Goal: Task Accomplishment & Management: Manage account settings

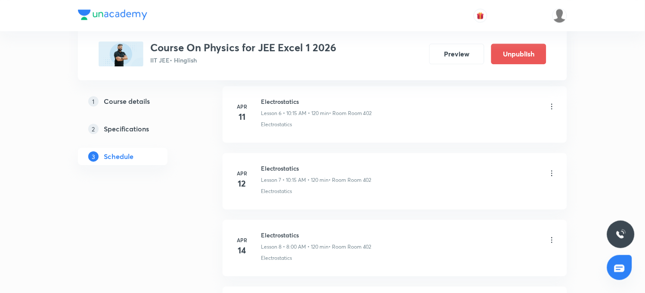
scroll to position [430, 0]
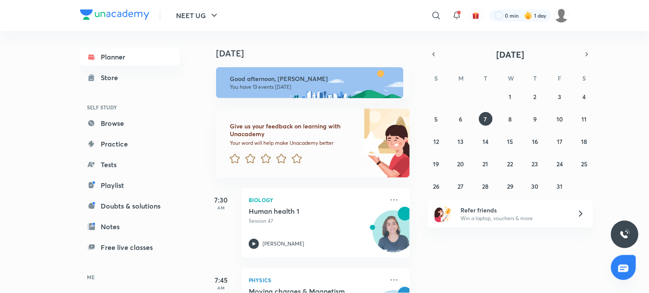
click at [190, 16] on button "NEET UG" at bounding box center [198, 15] width 54 height 17
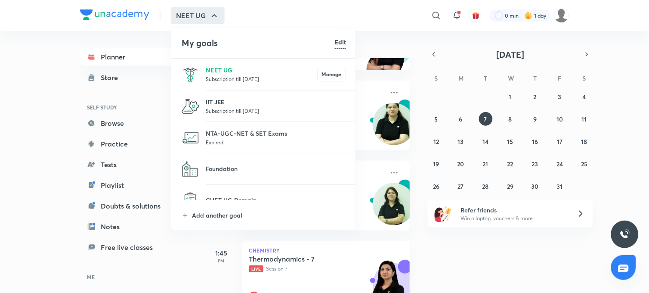
click at [218, 98] on p "IIT JEE" at bounding box center [276, 101] width 140 height 9
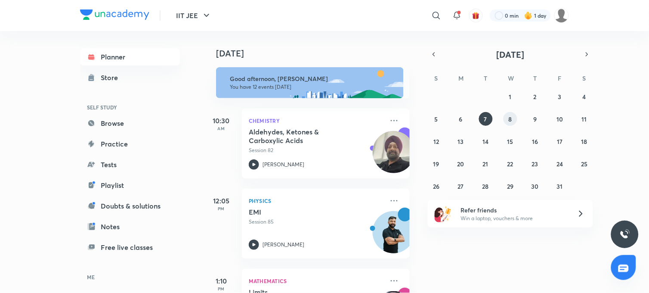
click at [510, 122] on abbr "8" at bounding box center [510, 119] width 3 height 8
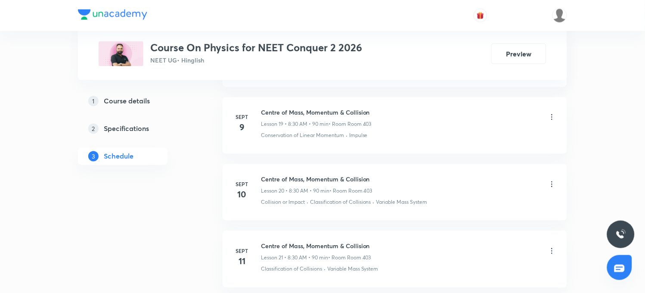
scroll to position [2888, 0]
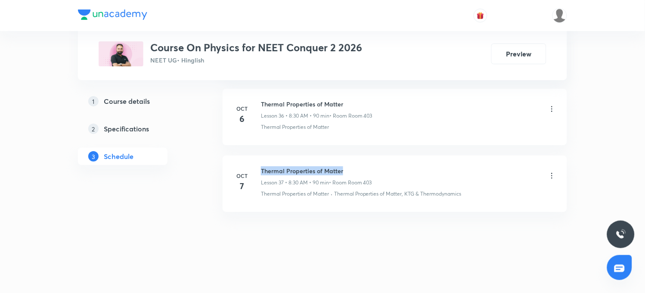
drag, startPoint x: 259, startPoint y: 168, endPoint x: 360, endPoint y: 169, distance: 101.1
click at [360, 169] on div "Oct 7 Thermal Properties of Matter Lesson 37 • 8:30 AM • 90 min • Room Room 403…" at bounding box center [394, 181] width 323 height 31
copy h6 "Thermal Properties of Matter"
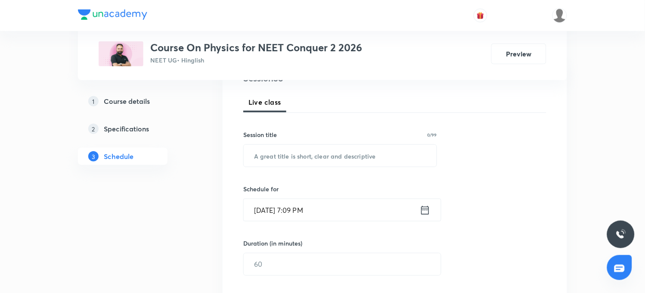
scroll to position [0, 0]
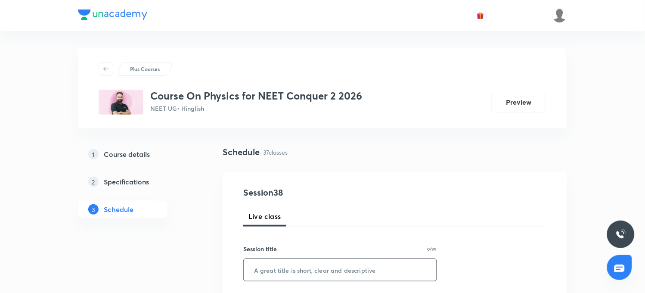
click at [298, 272] on input "text" at bounding box center [340, 270] width 193 height 22
paste input "Thermal Properties of Matter"
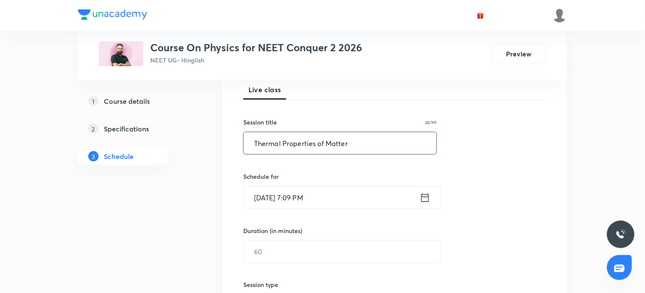
scroll to position [143, 0]
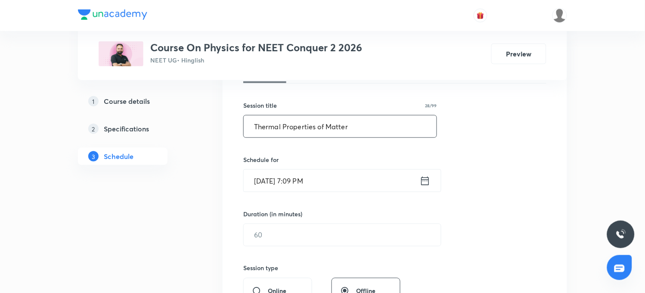
type input "Thermal Properties of Matter"
click at [293, 181] on input "Oct 7, 2025, 7:09 PM" at bounding box center [332, 181] width 176 height 22
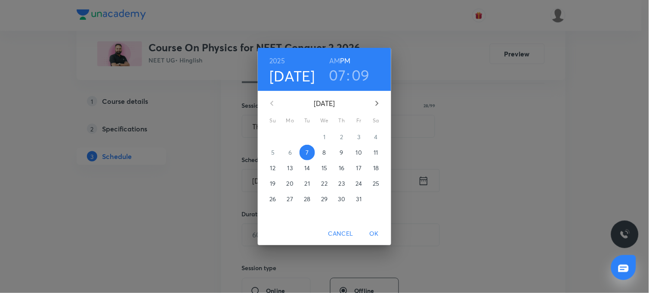
click at [337, 80] on h3 "07" at bounding box center [337, 75] width 17 height 18
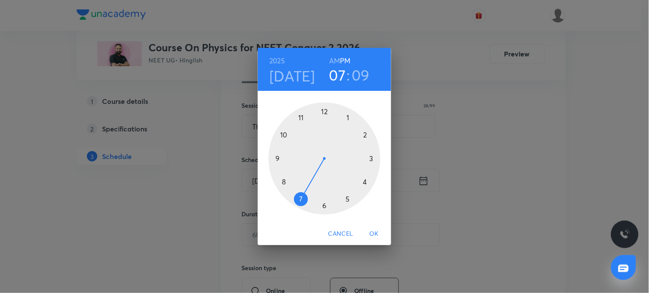
click at [334, 62] on h6 "AM" at bounding box center [334, 61] width 11 height 12
click at [281, 181] on div at bounding box center [325, 158] width 112 height 112
click at [324, 204] on div at bounding box center [325, 158] width 112 height 112
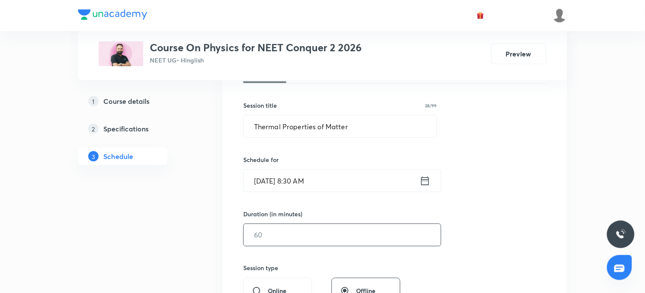
click at [272, 239] on input "text" at bounding box center [342, 235] width 197 height 22
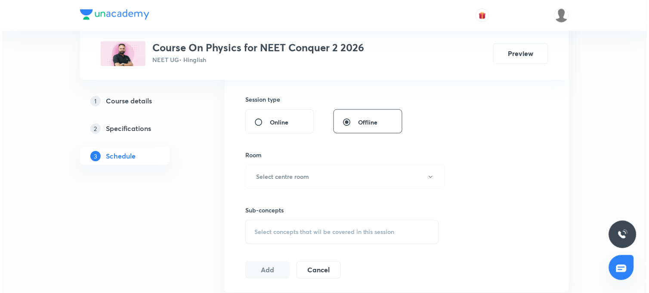
scroll to position [334, 0]
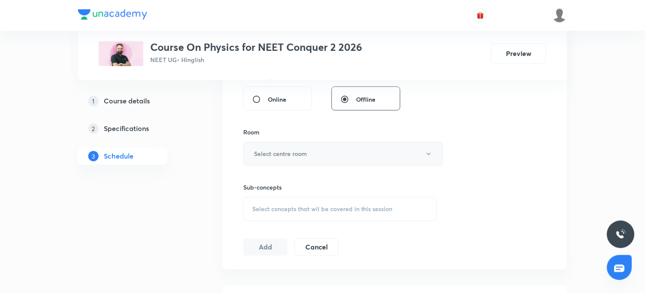
type input "90"
click at [285, 152] on h6 "Select centre room" at bounding box center [280, 153] width 53 height 9
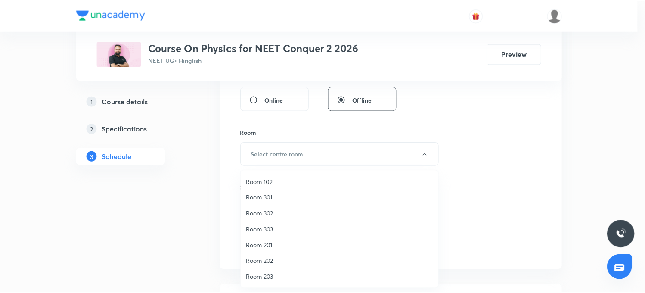
scroll to position [80, 0]
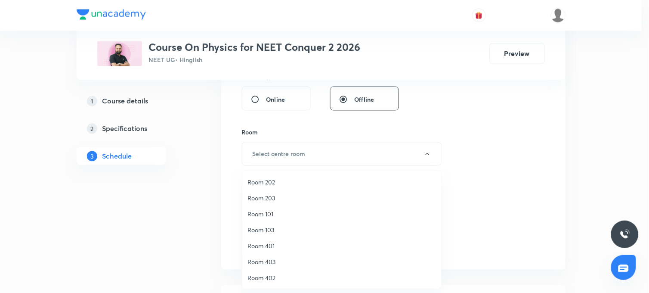
click at [263, 262] on span "Room 403" at bounding box center [341, 261] width 188 height 9
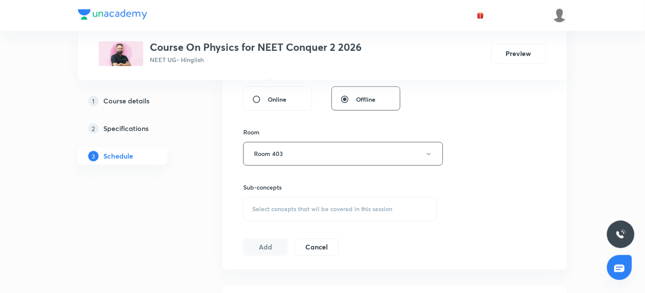
click at [279, 210] on span "Select concepts that wil be covered in this session" at bounding box center [322, 209] width 140 height 7
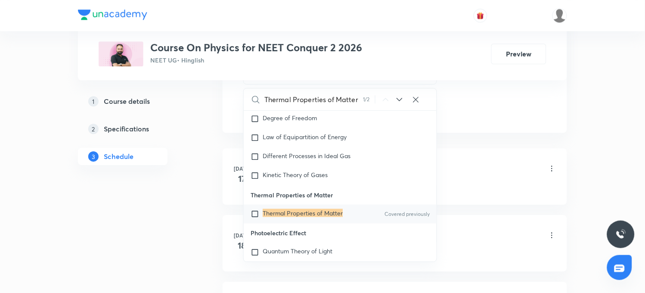
scroll to position [478, 0]
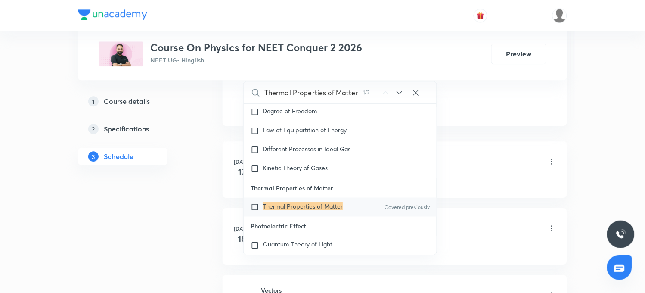
type input "Thermal Properties of Matter"
click at [306, 210] on mark "Thermal Properties of Matter" at bounding box center [302, 205] width 80 height 8
checkbox input "true"
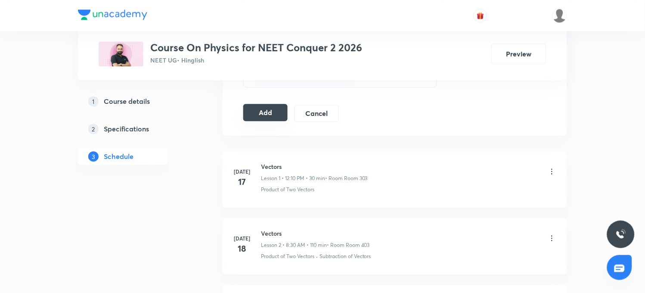
click at [272, 118] on button "Add" at bounding box center [265, 112] width 44 height 17
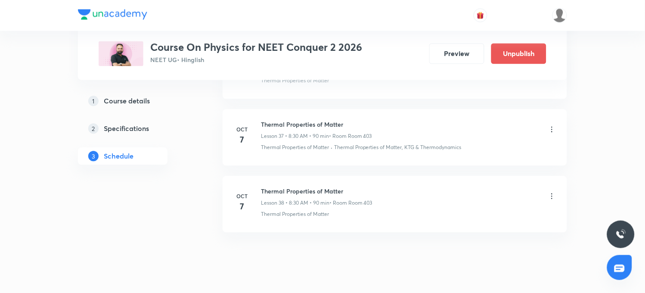
scroll to position [2558, 0]
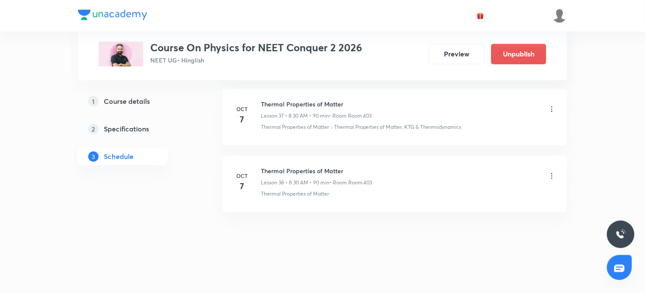
click at [552, 176] on icon at bounding box center [551, 176] width 1 height 6
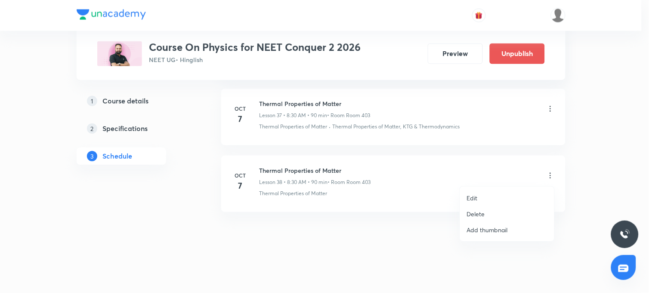
click at [478, 200] on p "Edit" at bounding box center [472, 197] width 11 height 9
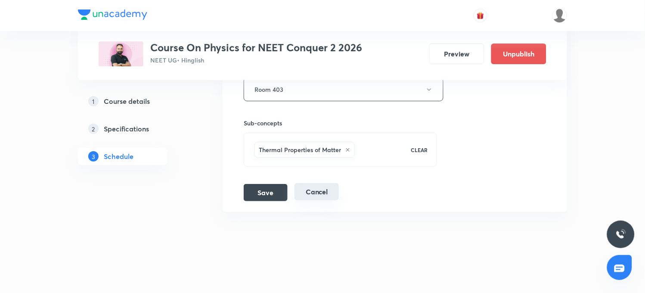
click at [322, 195] on button "Cancel" at bounding box center [316, 191] width 44 height 17
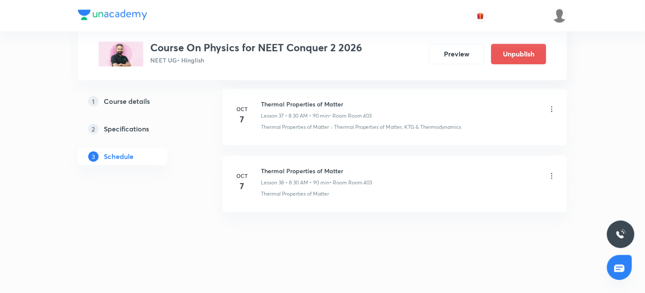
click at [552, 176] on icon at bounding box center [551, 175] width 9 height 9
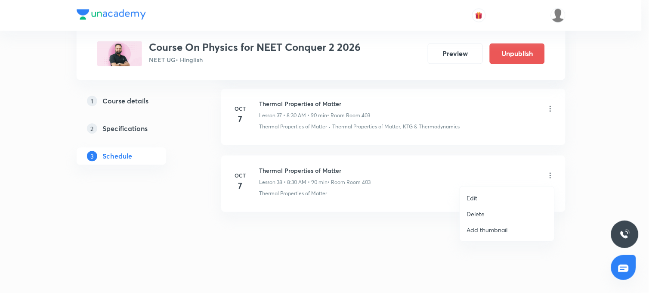
click at [480, 211] on p "Delete" at bounding box center [476, 213] width 18 height 9
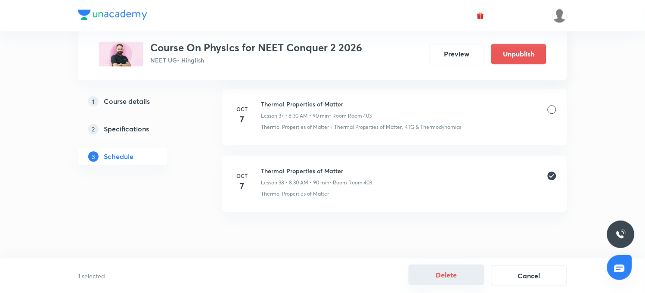
click at [445, 282] on button "Delete" at bounding box center [446, 274] width 76 height 21
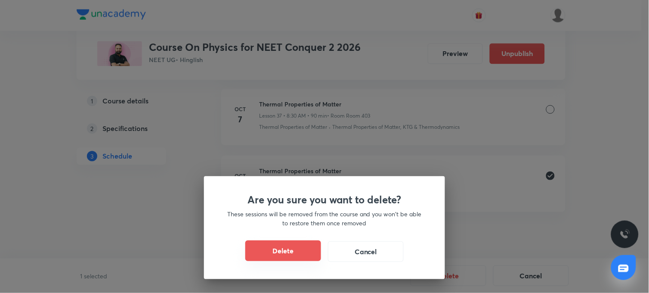
click at [290, 256] on button "Delete" at bounding box center [283, 250] width 76 height 21
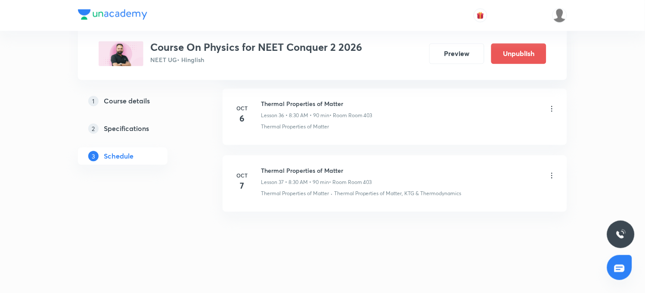
scroll to position [2492, 0]
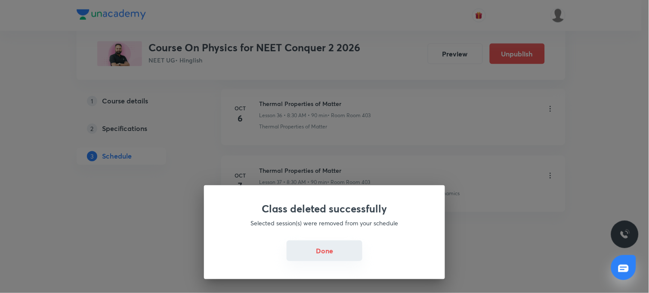
click at [322, 248] on button "Done" at bounding box center [325, 250] width 76 height 21
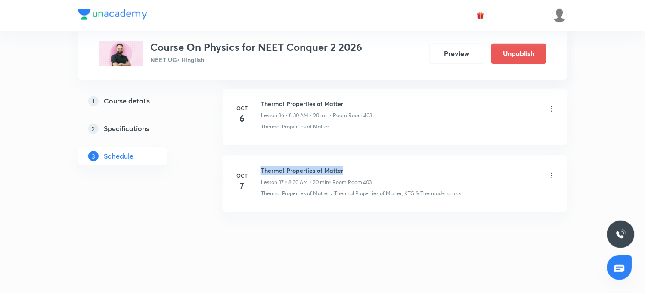
drag, startPoint x: 259, startPoint y: 168, endPoint x: 365, endPoint y: 172, distance: 105.5
click at [365, 171] on div "Oct 7 Thermal Properties of Matter Lesson 37 • 8:30 AM • 90 min • Room Room 403…" at bounding box center [394, 181] width 323 height 31
copy h6 "Thermal Properties of Matter"
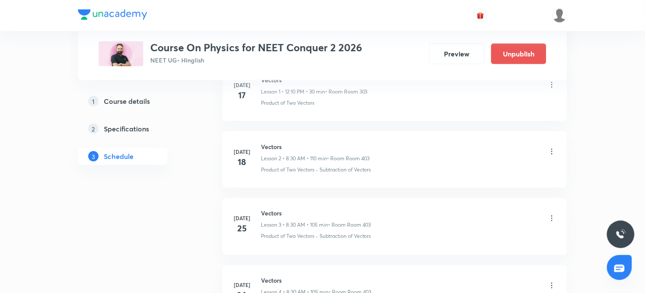
scroll to position [0, 0]
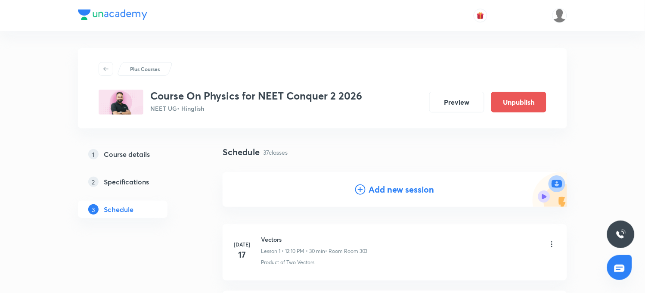
click at [383, 188] on h4 "Add new session" at bounding box center [401, 189] width 65 height 13
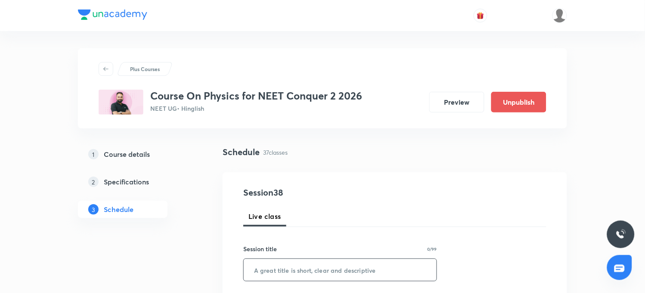
click at [257, 270] on input "text" at bounding box center [340, 270] width 193 height 22
paste input "Thermal Properties of Matter"
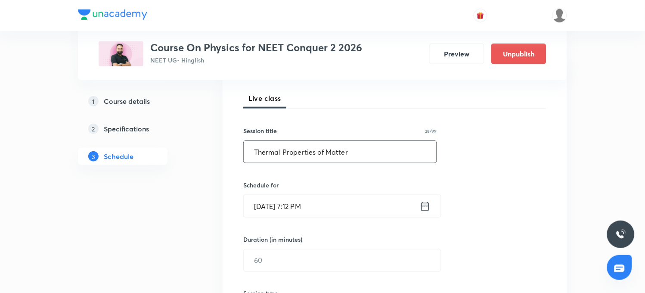
scroll to position [143, 0]
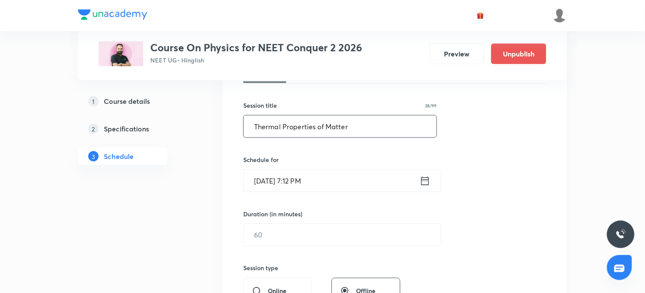
type input "Thermal Properties of Matter"
click at [272, 179] on input "Oct 7, 2025, 7:12 PM" at bounding box center [332, 181] width 176 height 22
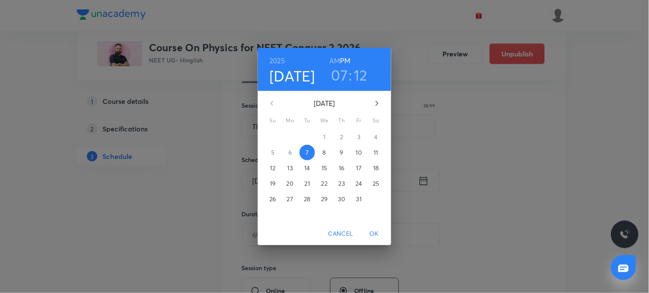
click at [324, 149] on p "8" at bounding box center [324, 152] width 3 height 9
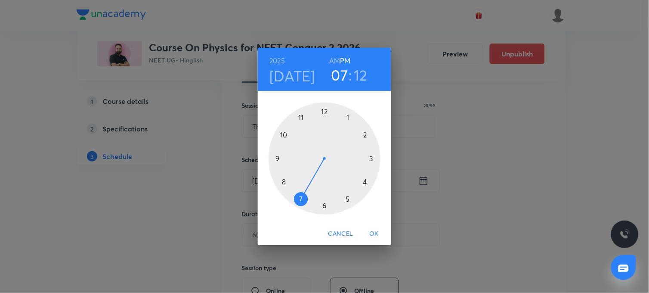
click at [339, 55] on h6 "AM" at bounding box center [334, 61] width 11 height 12
click at [283, 182] on div at bounding box center [325, 158] width 112 height 112
click at [324, 207] on div at bounding box center [325, 158] width 112 height 112
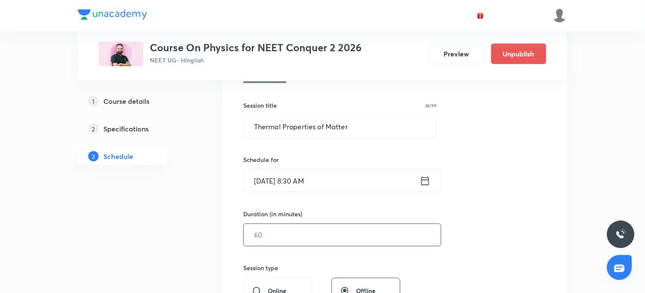
click at [286, 235] on input "text" at bounding box center [342, 235] width 197 height 22
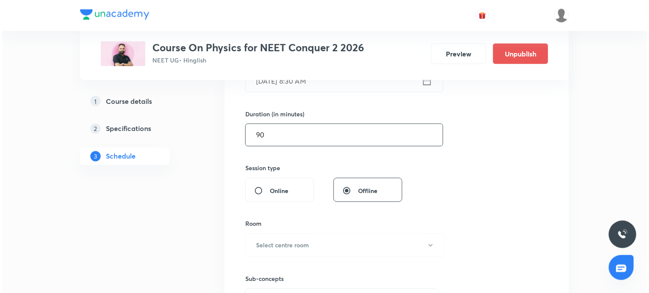
scroll to position [287, 0]
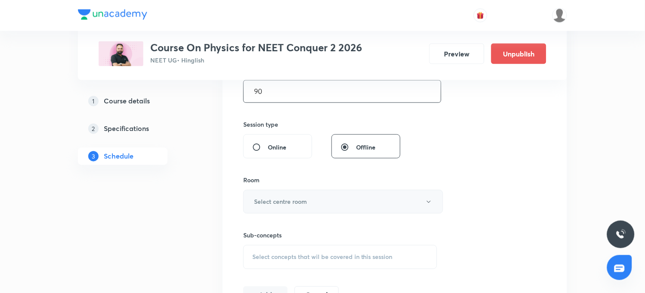
type input "90"
click at [296, 212] on button "Select centre room" at bounding box center [343, 202] width 200 height 24
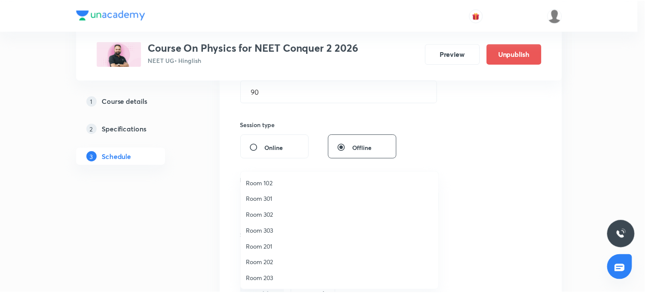
scroll to position [80, 0]
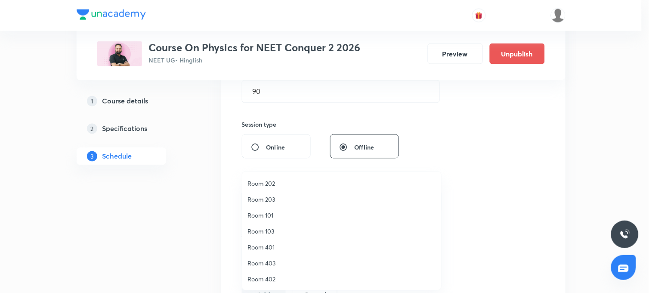
click at [260, 260] on span "Room 403" at bounding box center [341, 262] width 188 height 9
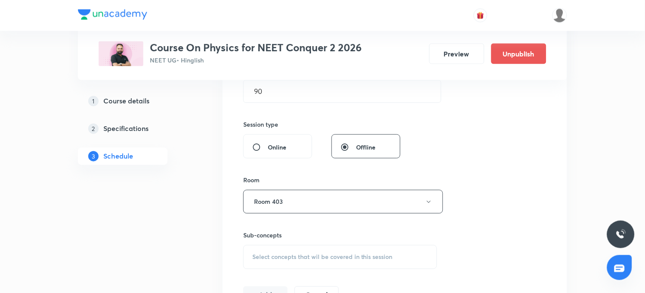
click at [260, 255] on span "Select concepts that wil be covered in this session" at bounding box center [322, 256] width 140 height 7
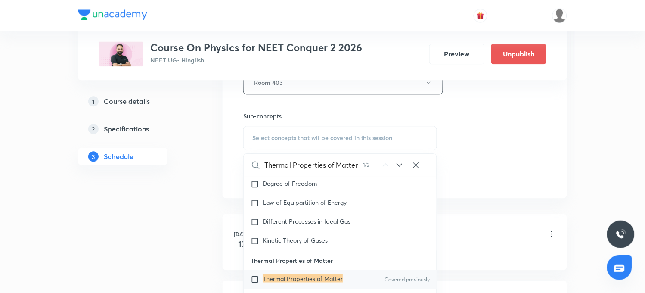
scroll to position [480, 0]
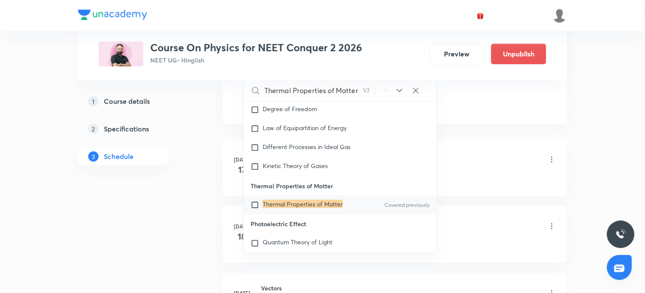
type input "Thermal Properties of Matter"
click at [307, 207] on mark "Thermal Properties of Matter" at bounding box center [302, 203] width 80 height 8
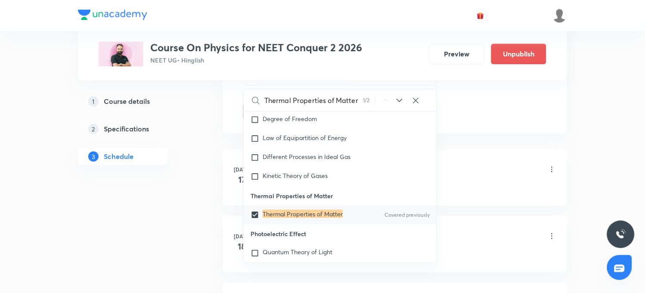
checkbox input "true"
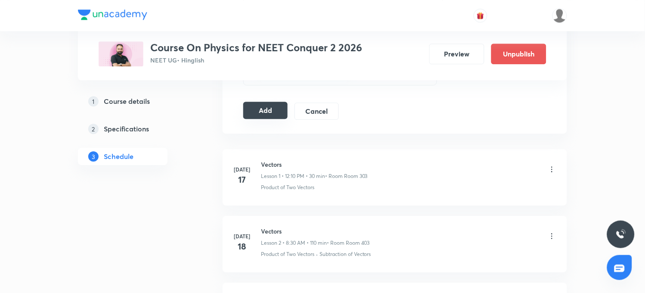
click at [268, 112] on button "Add" at bounding box center [265, 110] width 44 height 17
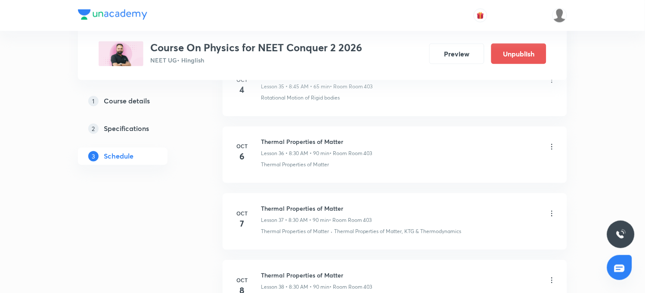
scroll to position [2558, 0]
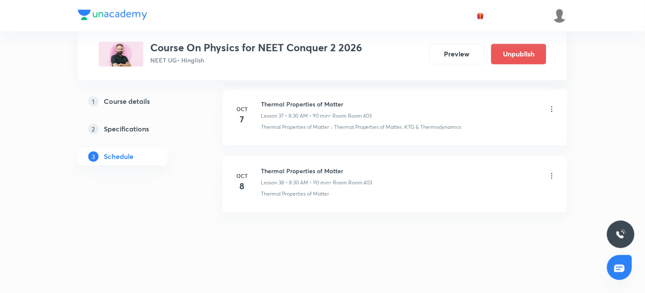
click at [552, 177] on icon at bounding box center [551, 175] width 9 height 9
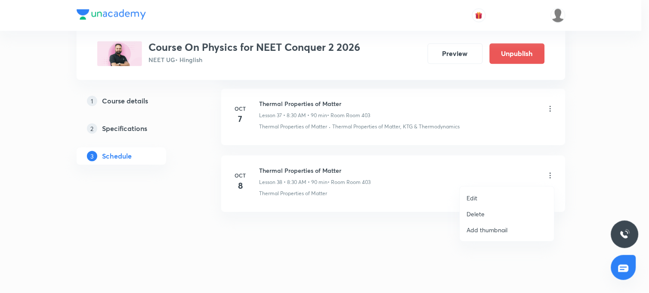
click at [476, 197] on p "Edit" at bounding box center [472, 197] width 11 height 9
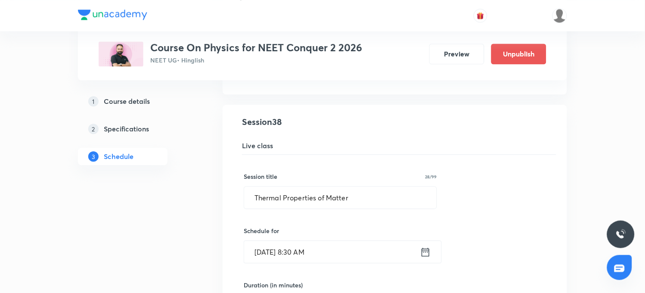
click at [272, 257] on input "Oct 8, 2025, 8:30 AM" at bounding box center [332, 252] width 176 height 22
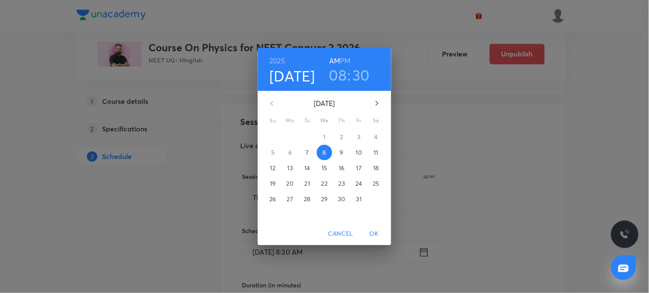
click at [342, 152] on p "9" at bounding box center [341, 152] width 3 height 9
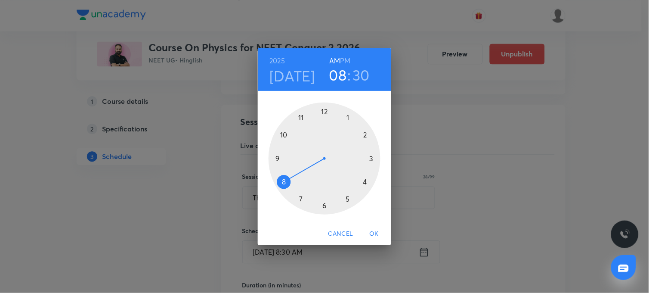
click at [373, 235] on span "OK" at bounding box center [374, 233] width 21 height 11
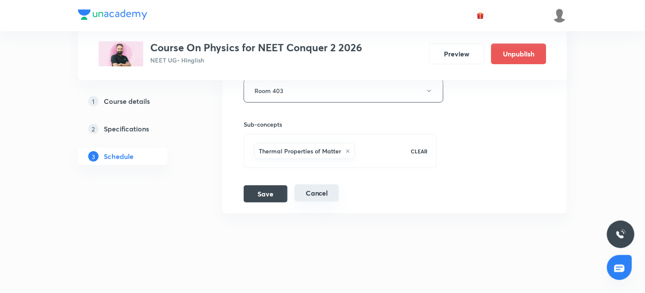
scroll to position [2890, 0]
click at [264, 196] on button "Save" at bounding box center [266, 191] width 44 height 17
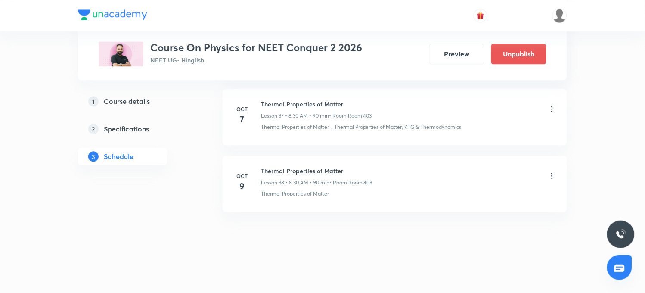
scroll to position [2558, 0]
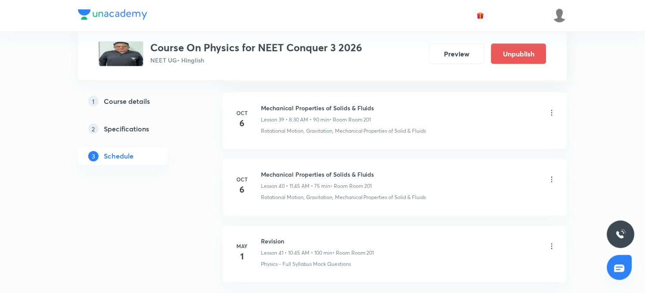
scroll to position [3090, 0]
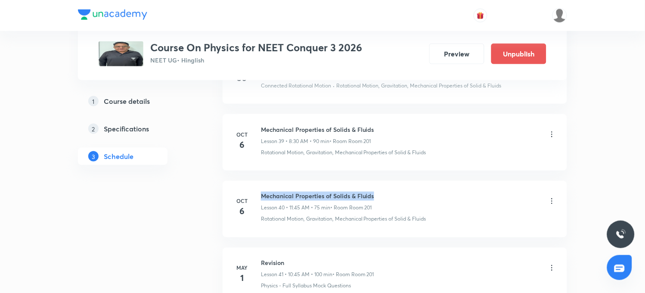
drag, startPoint x: 261, startPoint y: 198, endPoint x: 381, endPoint y: 199, distance: 120.1
click at [381, 199] on div "Mechanical Properties of Solids & Fluids Lesson 40 • 11:45 AM • 75 min • Room R…" at bounding box center [408, 201] width 295 height 20
copy h6 "Mechanical Properties of Solids & Fluids"
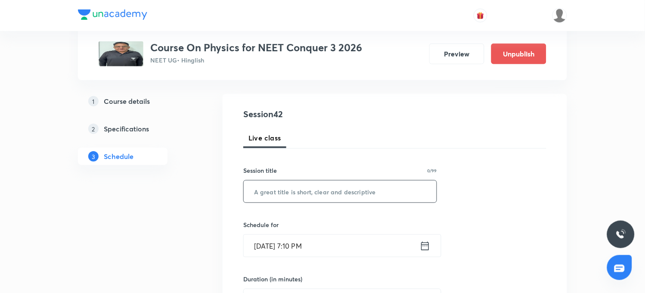
scroll to position [78, 0]
click at [293, 200] on input "text" at bounding box center [340, 192] width 193 height 22
paste input "Mechanical Properties of Solids & Fluids"
type input "Mechanical Properties of Solids & Fluids"
click at [296, 247] on input "Oct 7, 2025, 7:10 PM" at bounding box center [332, 246] width 176 height 22
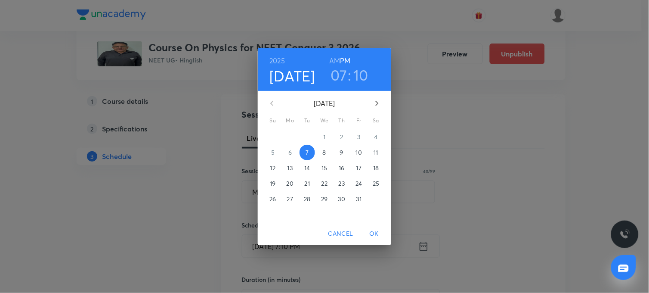
click at [325, 150] on p "8" at bounding box center [324, 152] width 3 height 9
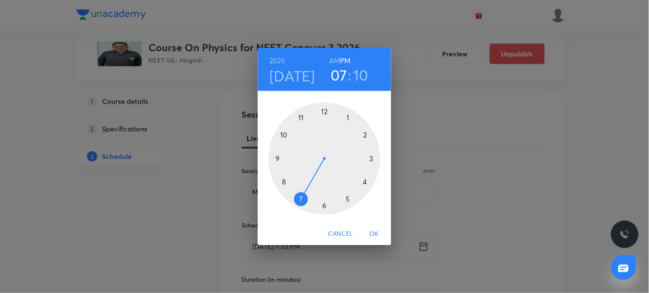
click at [333, 63] on h6 "AM" at bounding box center [334, 61] width 11 height 12
click at [284, 182] on div at bounding box center [325, 158] width 112 height 112
click at [323, 204] on div at bounding box center [325, 158] width 112 height 112
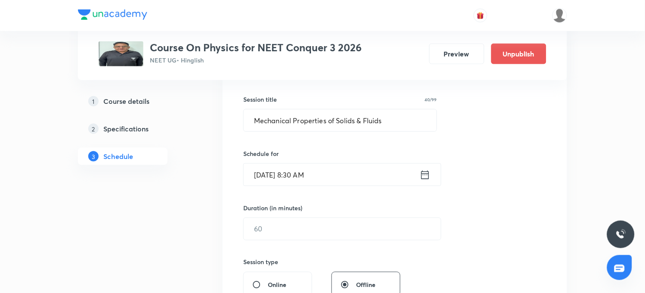
scroll to position [173, 0]
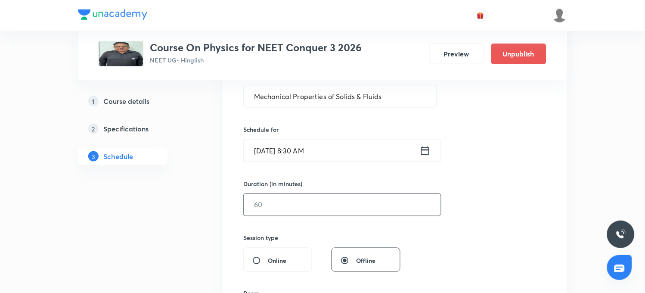
click at [275, 196] on input "text" at bounding box center [342, 205] width 197 height 22
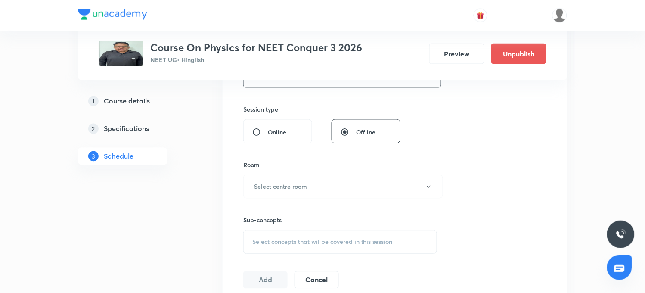
scroll to position [317, 0]
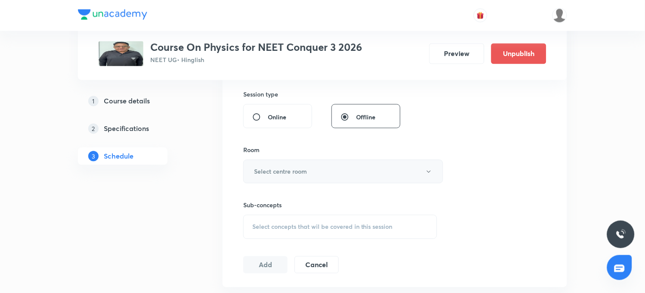
type input "90"
click at [278, 171] on h6 "Select centre room" at bounding box center [280, 171] width 53 height 9
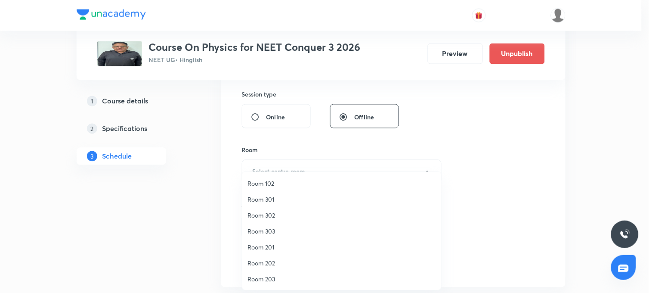
click at [261, 247] on span "Room 201" at bounding box center [341, 246] width 188 height 9
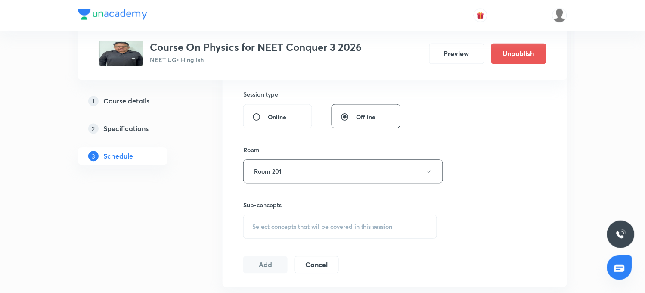
click at [272, 227] on span "Select concepts that wil be covered in this session" at bounding box center [322, 226] width 140 height 7
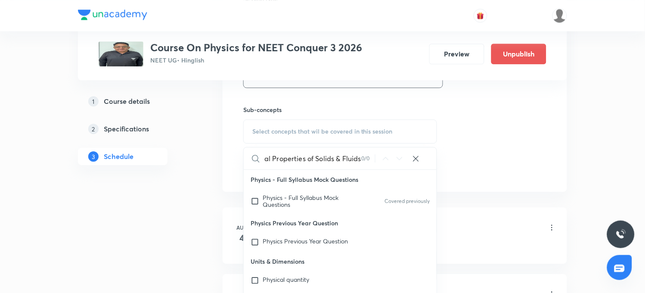
scroll to position [0, 32]
drag, startPoint x: 306, startPoint y: 160, endPoint x: 366, endPoint y: 160, distance: 60.2
click at [366, 160] on div "Mechanical Properties of Solids & Fluids 0 / 0 ​" at bounding box center [340, 158] width 193 height 22
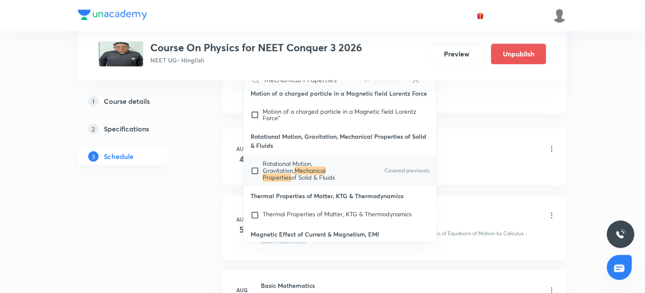
scroll to position [508, 0]
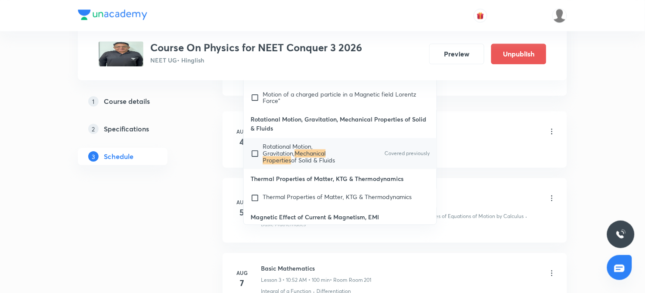
type input "Mechanical Properties"
click at [316, 164] on mark "Mechanical Properties" at bounding box center [293, 156] width 63 height 15
checkbox input "true"
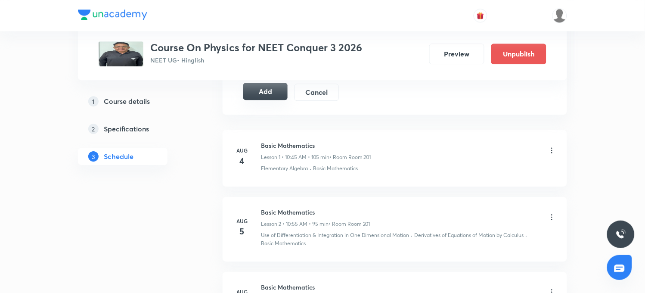
click at [272, 90] on button "Add" at bounding box center [265, 91] width 44 height 17
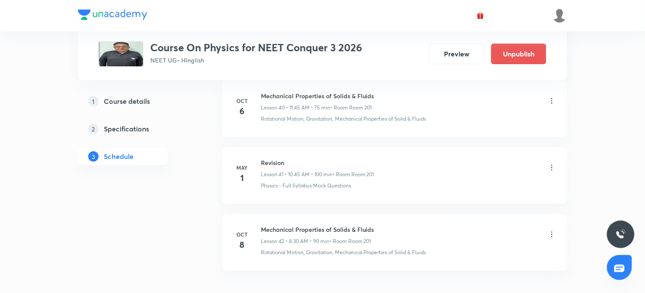
scroll to position [2856, 0]
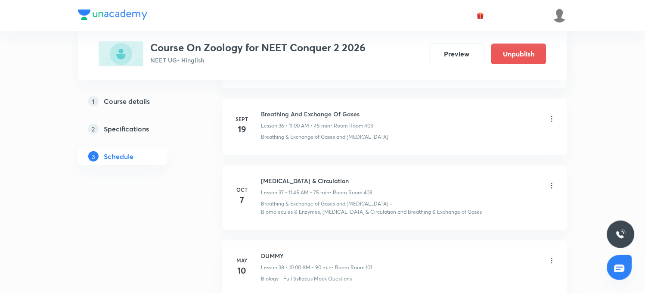
scroll to position [2849, 0]
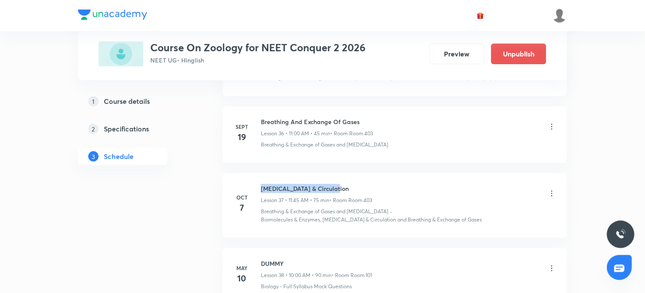
drag, startPoint x: 261, startPoint y: 191, endPoint x: 336, endPoint y: 191, distance: 74.9
click at [336, 191] on h6 "[MEDICAL_DATA] & Circulation" at bounding box center [316, 188] width 111 height 9
copy h6 "[MEDICAL_DATA] & Circulation"
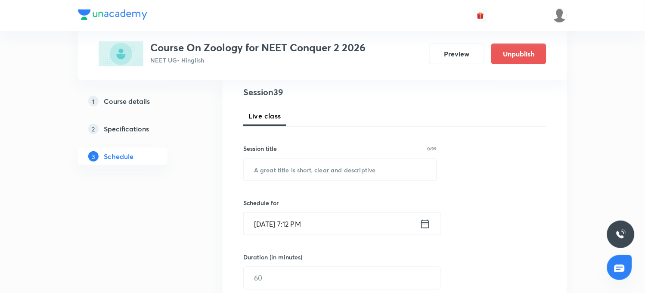
scroll to position [0, 0]
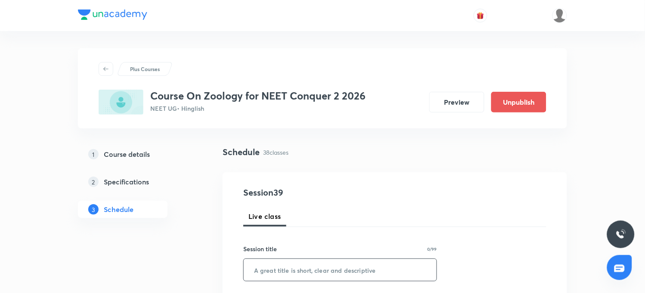
click at [284, 263] on input "text" at bounding box center [340, 270] width 193 height 22
paste input "[MEDICAL_DATA] & Circulation"
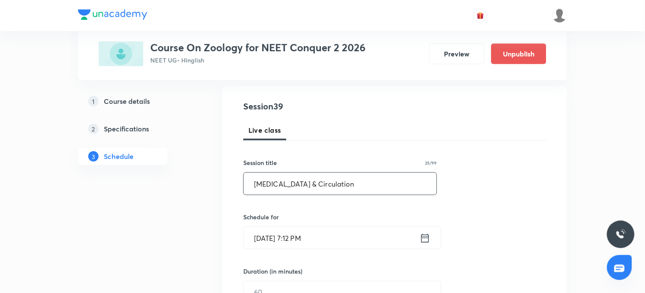
scroll to position [96, 0]
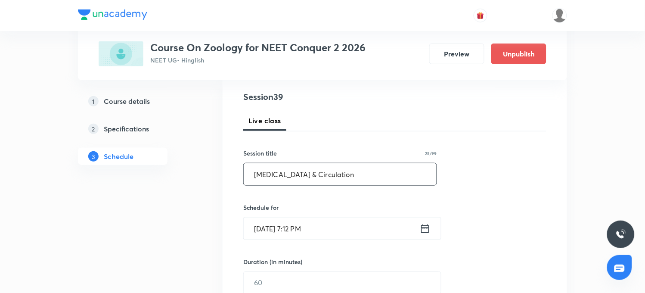
type input "[MEDICAL_DATA] & Circulation"
click at [269, 231] on input "[DATE] 7:12 PM" at bounding box center [332, 228] width 176 height 22
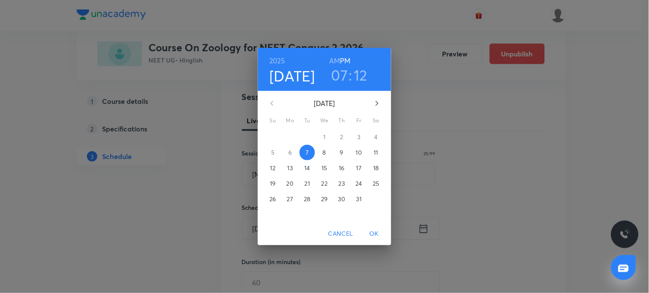
click at [325, 154] on p "8" at bounding box center [324, 152] width 3 height 9
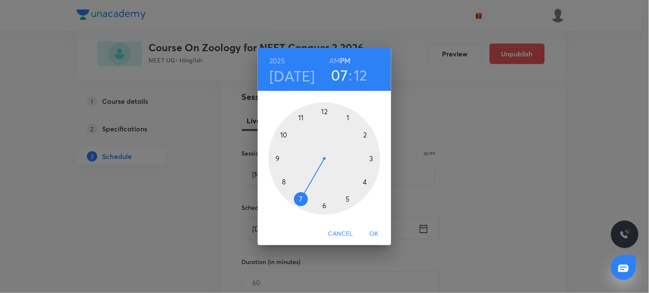
click at [336, 62] on h6 "AM" at bounding box center [334, 61] width 11 height 12
click at [283, 135] on div at bounding box center [325, 158] width 112 height 112
click at [369, 157] on div at bounding box center [325, 158] width 112 height 112
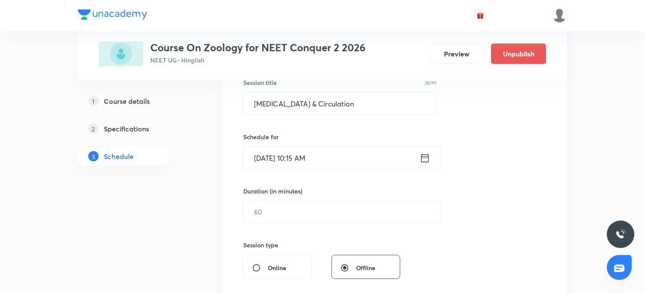
scroll to position [191, 0]
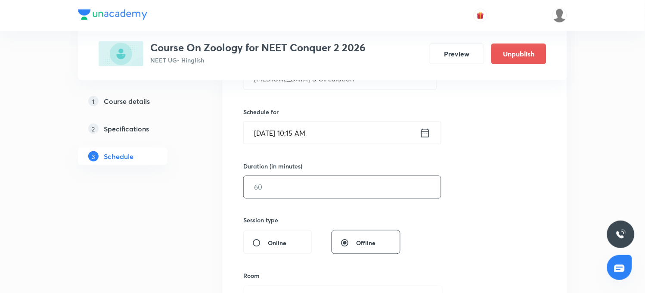
click at [273, 189] on input "text" at bounding box center [342, 187] width 197 height 22
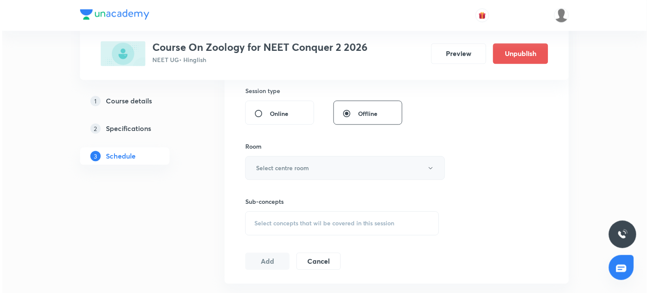
scroll to position [334, 0]
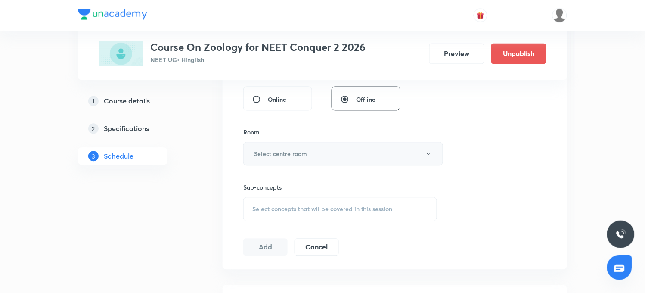
type input "75"
click at [325, 153] on button "Select centre room" at bounding box center [343, 154] width 200 height 24
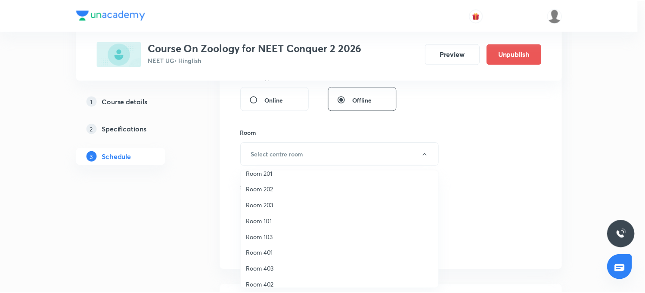
scroll to position [80, 0]
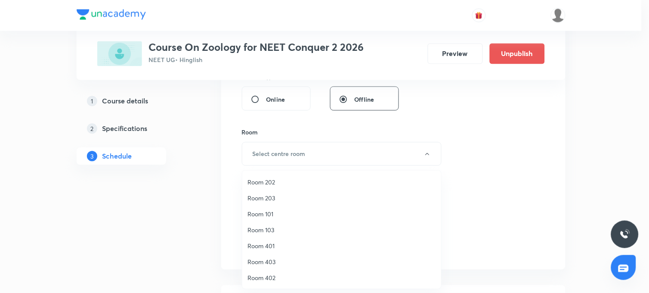
click at [267, 262] on span "Room 403" at bounding box center [341, 261] width 188 height 9
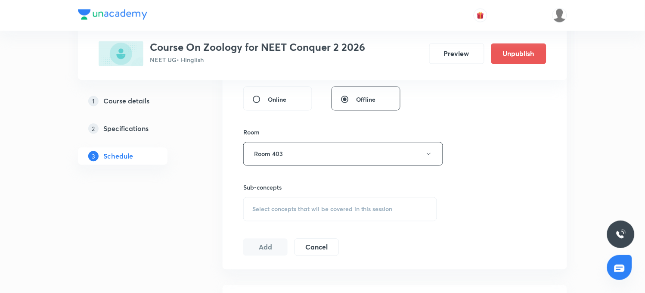
click at [269, 209] on span "Select concepts that wil be covered in this session" at bounding box center [322, 209] width 140 height 7
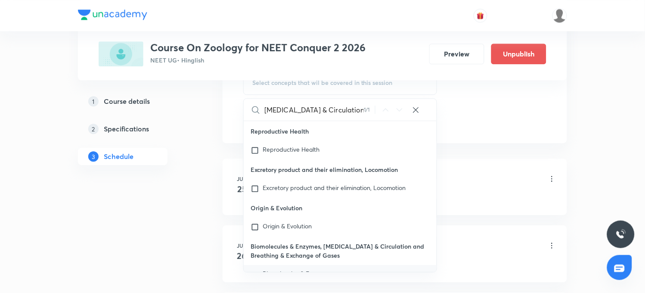
scroll to position [478, 0]
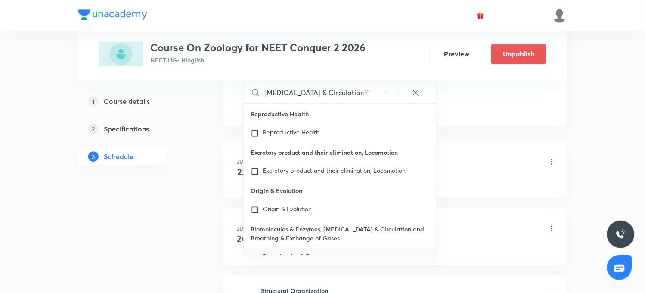
type input "[MEDICAL_DATA] & Circulation"
click at [311, 265] on span "and Breathing & Exchange of Gases" at bounding box center [299, 272] width 74 height 15
checkbox input "true"
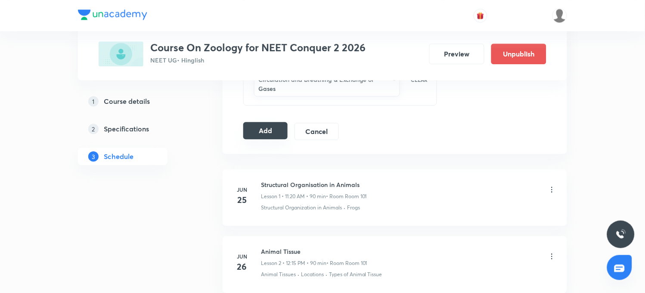
click at [268, 130] on button "Add" at bounding box center [265, 130] width 44 height 17
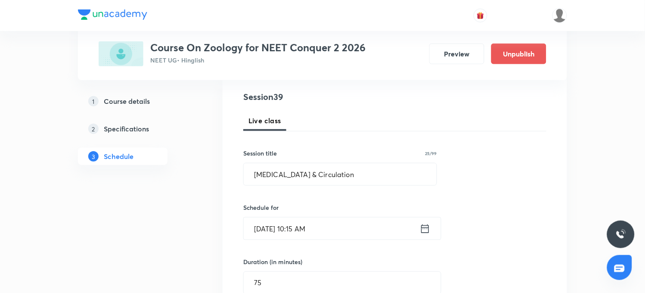
scroll to position [0, 0]
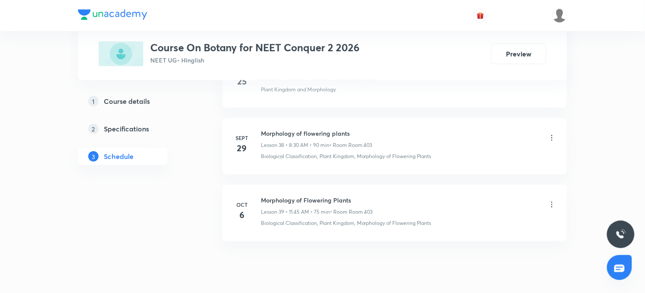
scroll to position [3018, 0]
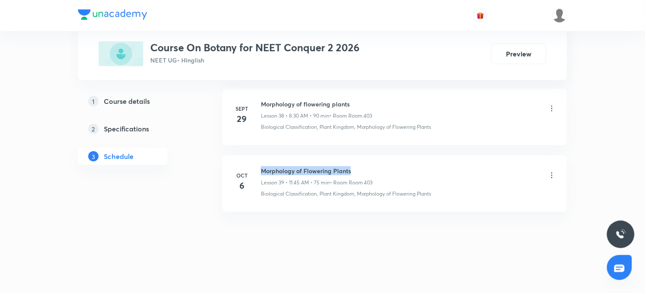
drag, startPoint x: 260, startPoint y: 168, endPoint x: 372, endPoint y: 164, distance: 112.4
click at [372, 164] on li "Oct 6 Morphology of Flowering Plants Lesson 39 • 11:45 AM • 75 min • Room Room …" at bounding box center [394, 183] width 344 height 56
copy h6 "Morphology of Flowering Plants"
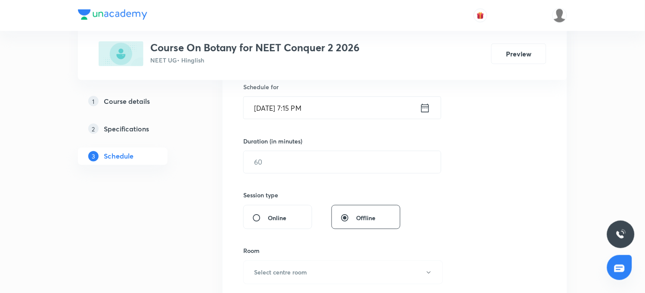
scroll to position [0, 0]
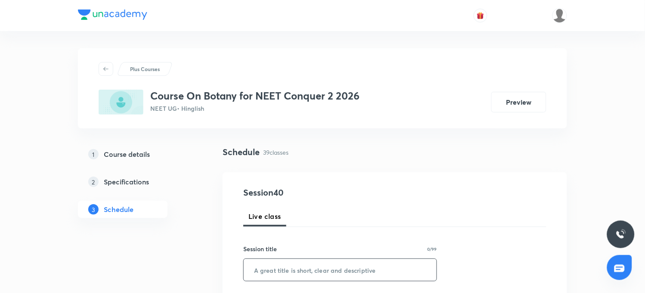
click at [276, 275] on input "text" at bounding box center [340, 270] width 193 height 22
paste input "Morphology of Flowering Plants"
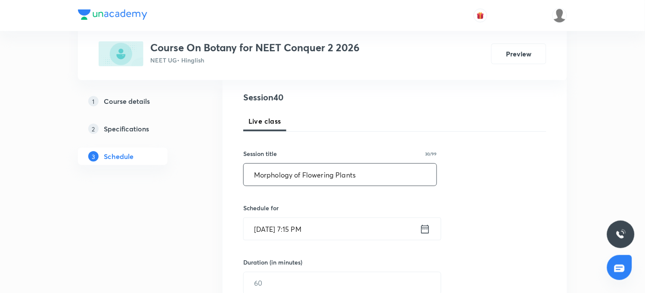
scroll to position [96, 0]
type input "Morphology of Flowering Plants"
click at [269, 229] on input "Oct 7, 2025, 7:15 PM" at bounding box center [332, 228] width 176 height 22
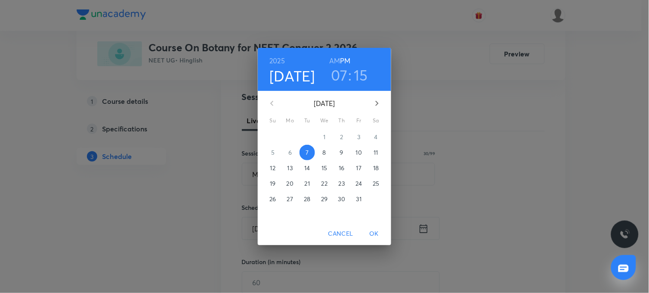
click at [325, 154] on p "8" at bounding box center [324, 152] width 3 height 9
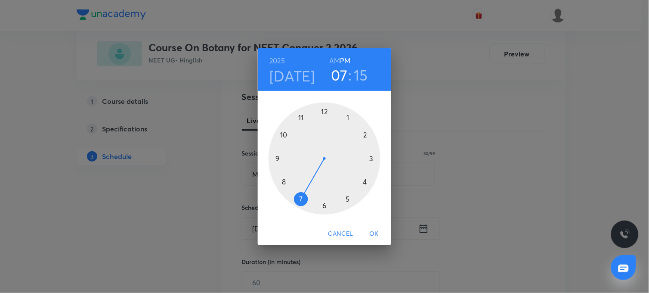
click at [333, 60] on h6 "AM" at bounding box center [334, 61] width 11 height 12
click at [281, 181] on div at bounding box center [325, 158] width 112 height 112
click at [324, 205] on div at bounding box center [325, 158] width 112 height 112
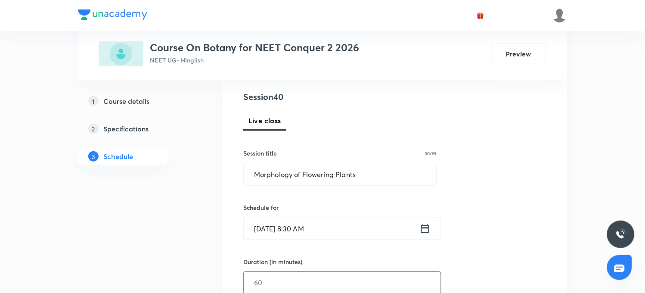
click at [283, 281] on input "text" at bounding box center [342, 283] width 197 height 22
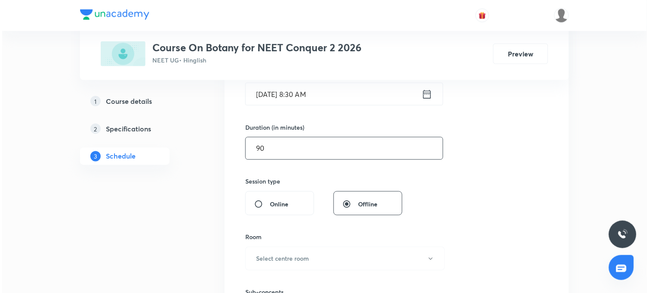
scroll to position [239, 0]
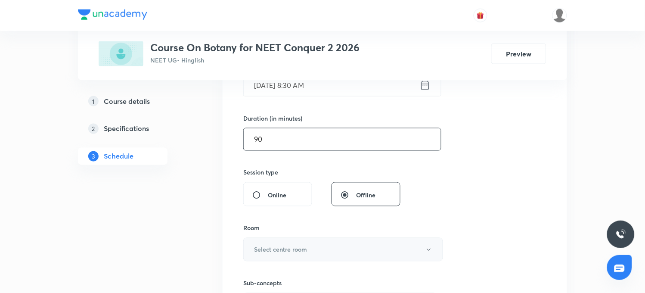
type input "90"
click at [308, 253] on button "Select centre room" at bounding box center [343, 250] width 200 height 24
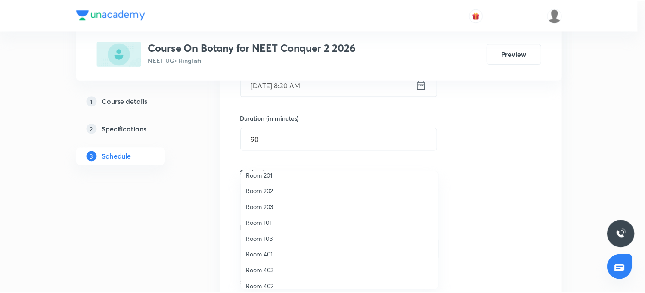
scroll to position [80, 0]
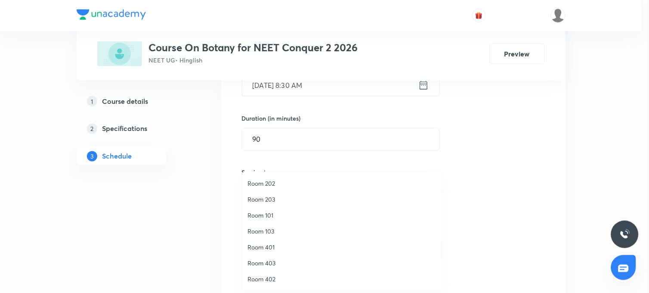
click at [263, 261] on span "Room 403" at bounding box center [341, 262] width 188 height 9
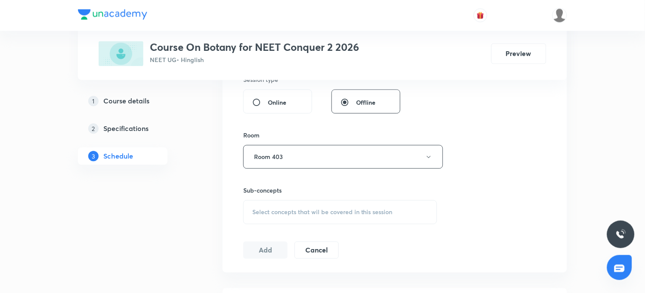
scroll to position [334, 0]
click at [270, 218] on div "Select concepts that wil be covered in this session" at bounding box center [340, 209] width 194 height 24
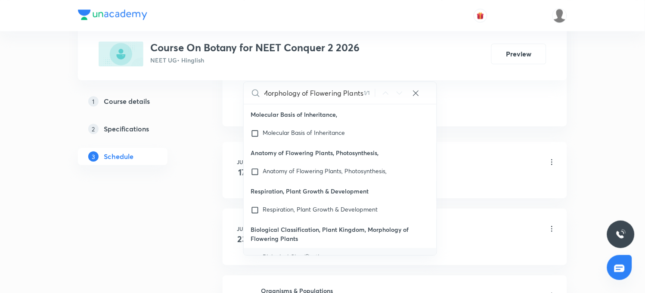
scroll to position [478, 0]
type input "Morphology of Flowering Plants"
click at [299, 259] on mark "Morphology of Flowering Plants" at bounding box center [304, 266] width 85 height 15
checkbox input "true"
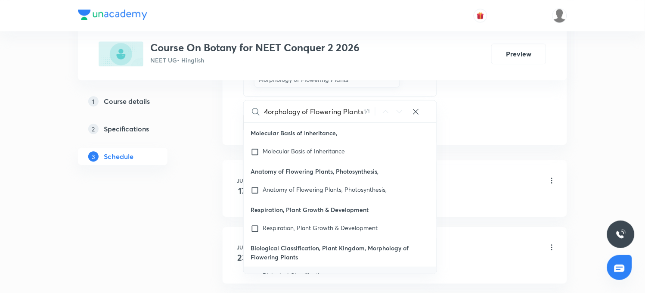
scroll to position [0, 0]
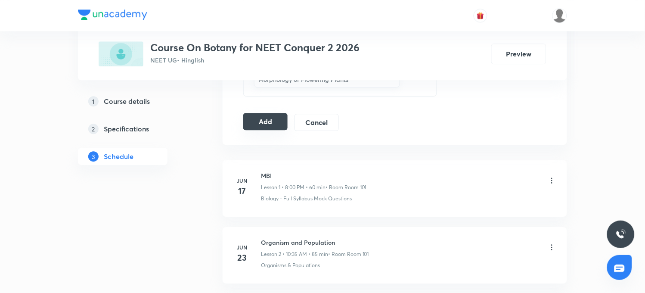
click at [272, 128] on button "Add" at bounding box center [265, 121] width 44 height 17
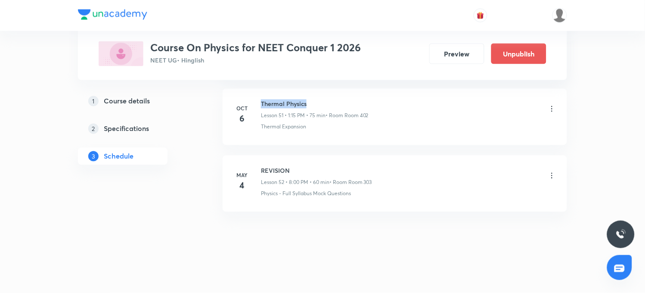
drag, startPoint x: 259, startPoint y: 102, endPoint x: 323, endPoint y: 99, distance: 63.7
click at [323, 99] on div "[DATE] Thermal Physics Lesson 51 • 1:15 PM • 75 min • Room Room 402 Thermal Exp…" at bounding box center [394, 114] width 323 height 31
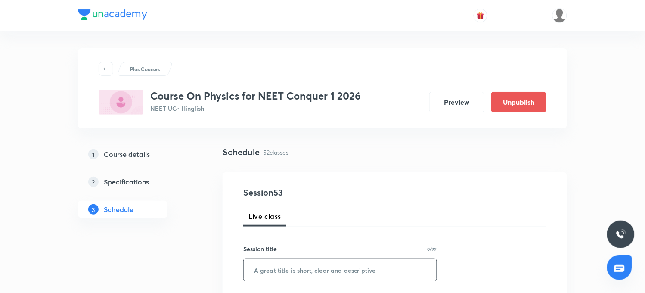
click at [283, 270] on input "text" at bounding box center [340, 270] width 193 height 22
paste input "Thermal Physics"
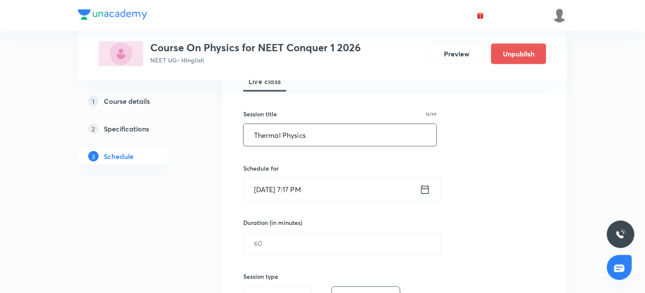
scroll to position [143, 0]
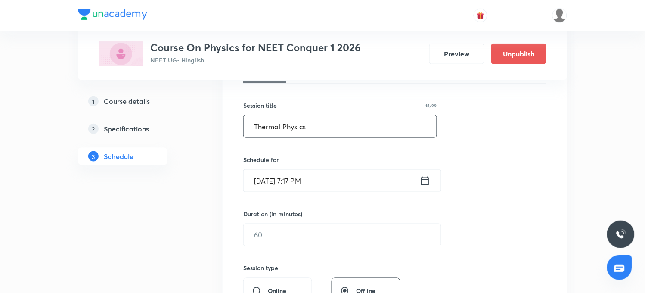
type input "Thermal Physics"
click at [269, 182] on input "[DATE] 7:17 PM" at bounding box center [332, 181] width 176 height 22
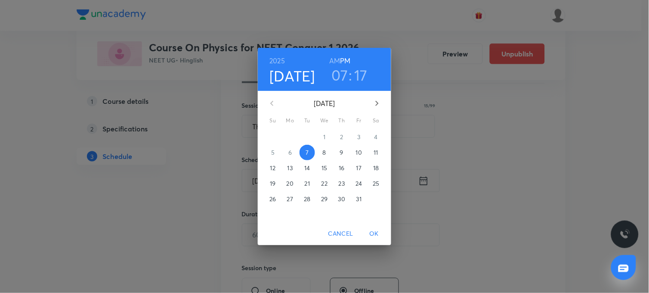
click at [325, 152] on p "8" at bounding box center [324, 152] width 3 height 9
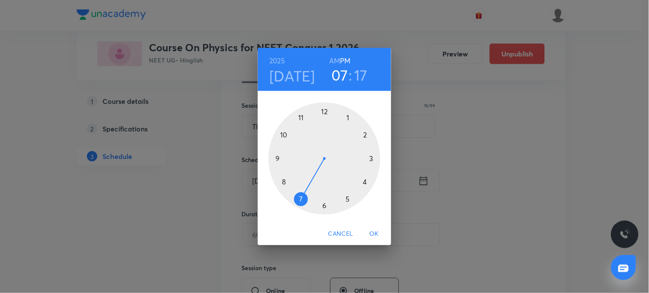
click at [334, 59] on h6 "AM" at bounding box center [334, 61] width 11 height 12
click at [302, 118] on div at bounding box center [325, 158] width 112 height 112
click at [277, 160] on div at bounding box center [325, 158] width 112 height 112
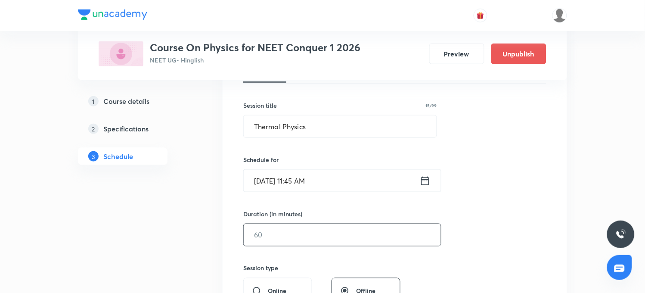
click at [277, 230] on input "text" at bounding box center [342, 235] width 197 height 22
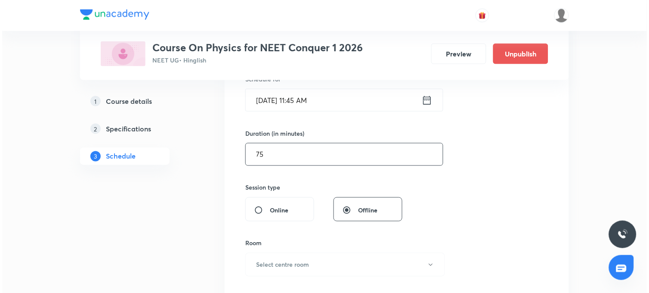
scroll to position [239, 0]
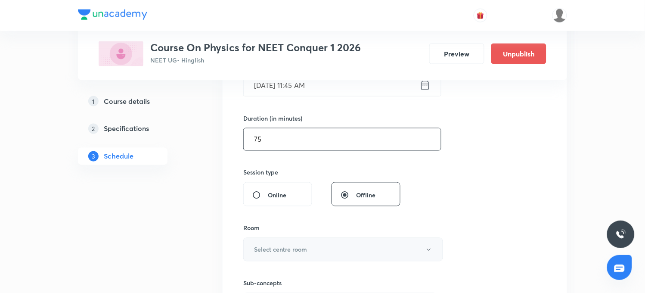
type input "75"
click at [280, 250] on h6 "Select centre room" at bounding box center [280, 249] width 53 height 9
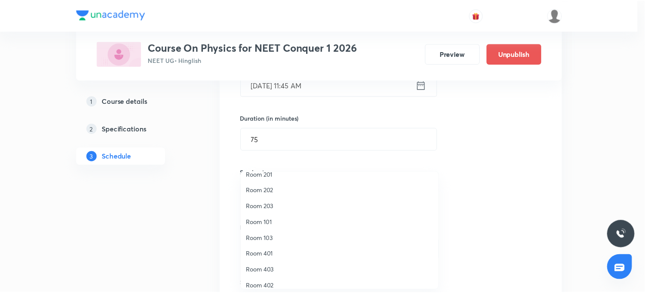
scroll to position [80, 0]
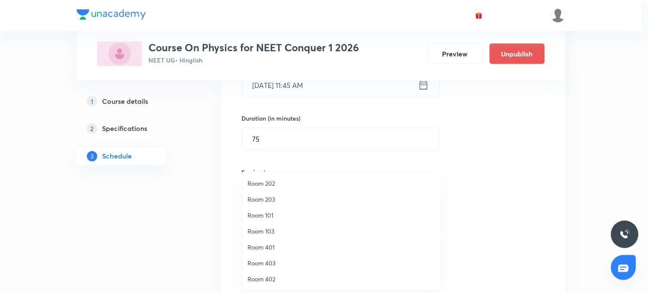
click at [268, 278] on span "Room 402" at bounding box center [341, 278] width 188 height 9
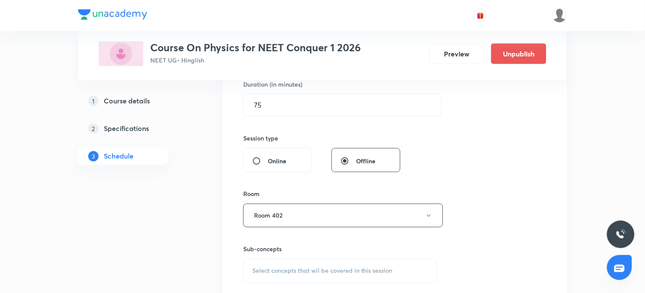
scroll to position [334, 0]
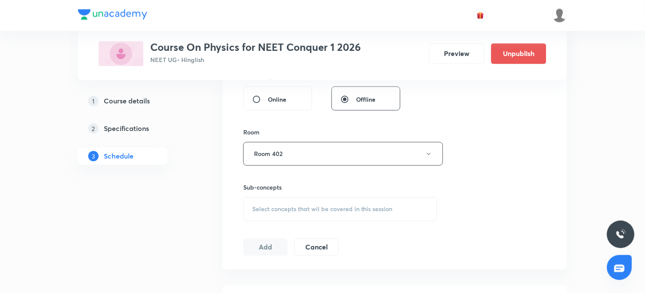
click at [287, 209] on span "Select concepts that wil be covered in this session" at bounding box center [322, 209] width 140 height 7
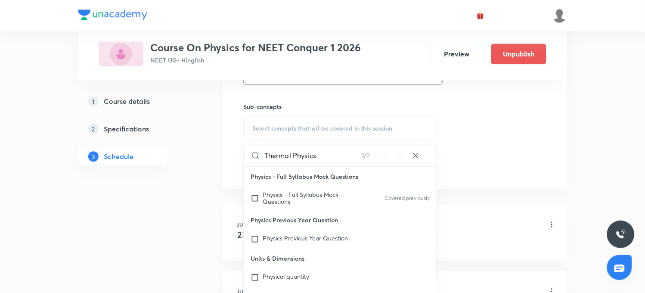
scroll to position [430, 0]
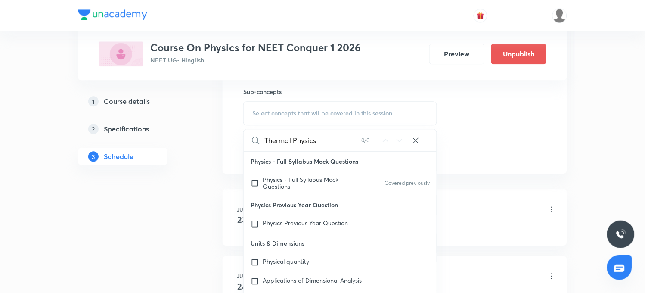
drag, startPoint x: 293, startPoint y: 141, endPoint x: 328, endPoint y: 140, distance: 34.9
click at [328, 140] on input "Thermal Physics" at bounding box center [312, 140] width 97 height 22
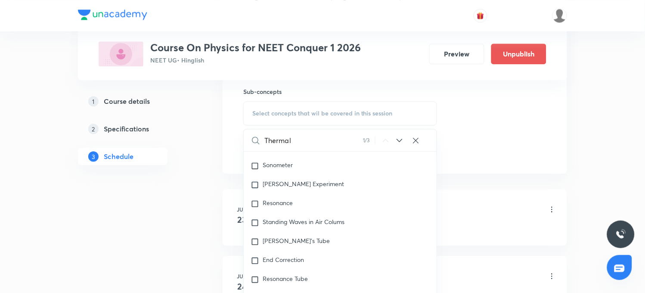
scroll to position [9837, 0]
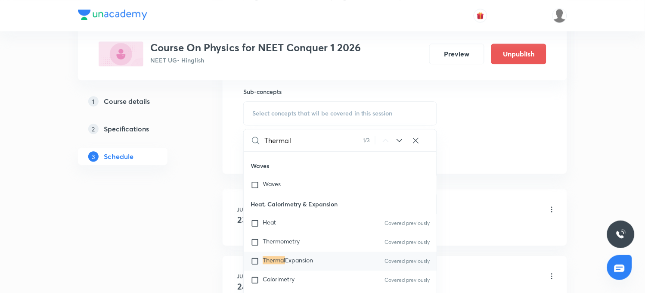
type input "Thermal"
click at [398, 140] on icon at bounding box center [399, 140] width 6 height 3
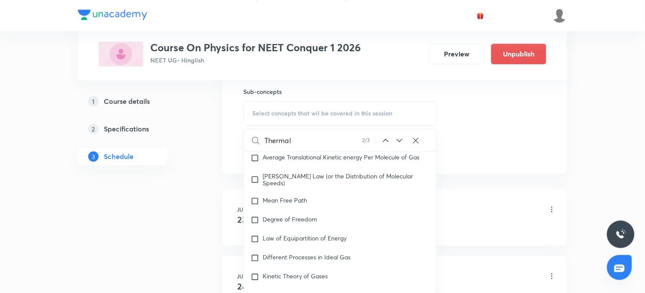
scroll to position [10426, 0]
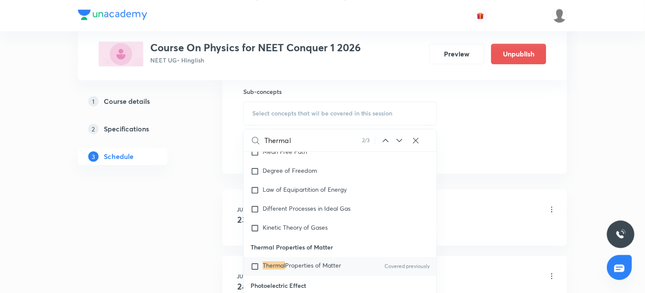
click at [401, 139] on icon at bounding box center [399, 140] width 6 height 3
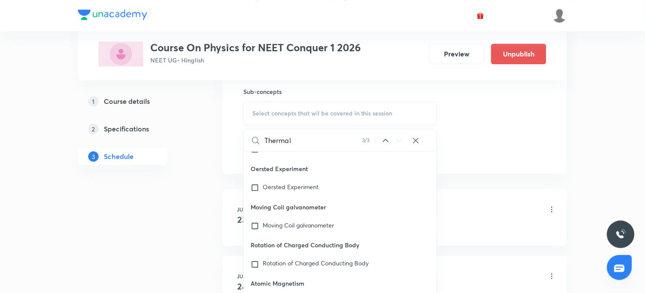
scroll to position [25033, 0]
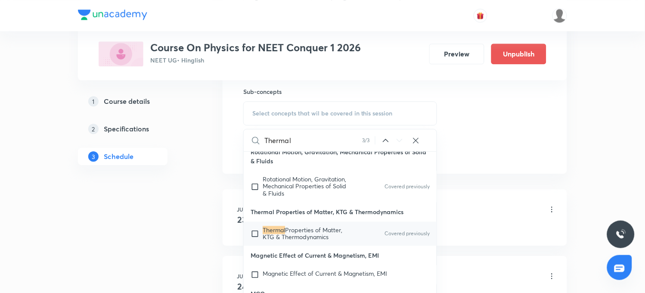
click at [309, 241] on span "Properties of Matter, KTG & Thermodynamics" at bounding box center [302, 232] width 80 height 15
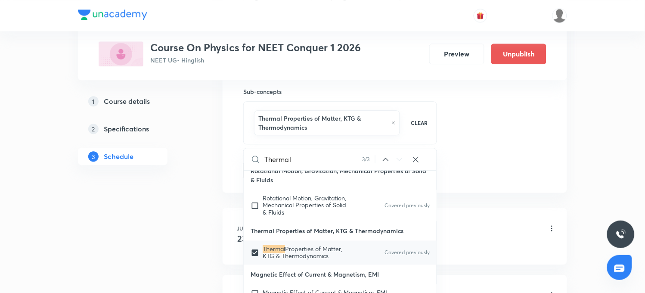
click at [385, 160] on icon at bounding box center [385, 159] width 10 height 10
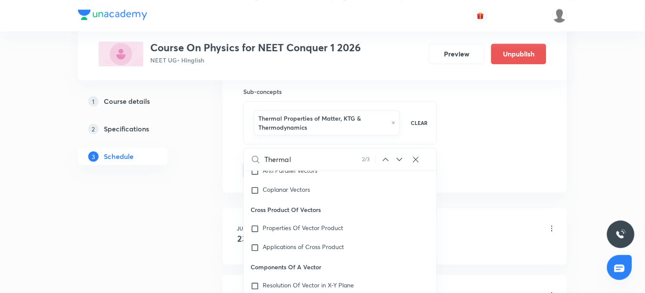
scroll to position [10426, 0]
click at [385, 160] on icon at bounding box center [385, 159] width 10 height 10
checkbox input "true"
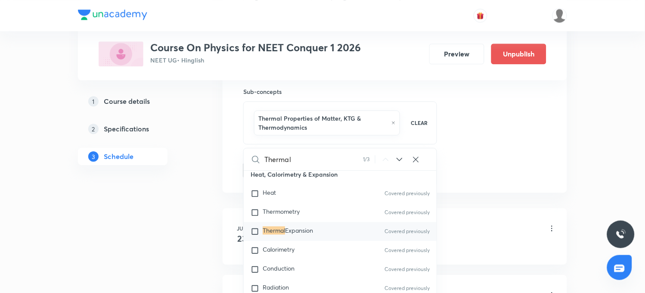
scroll to position [9837, 0]
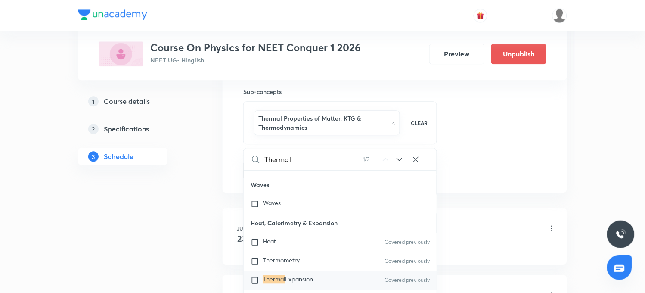
click at [293, 281] on span "Expansion" at bounding box center [299, 279] width 28 height 8
checkbox input "true"
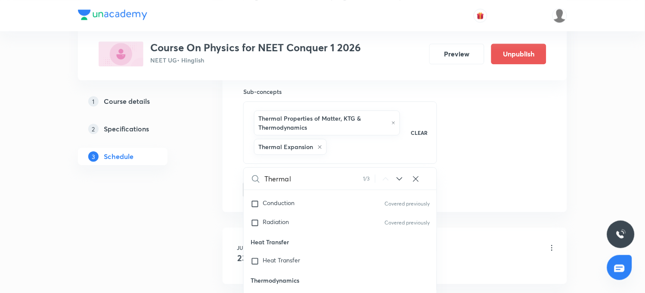
scroll to position [9981, 0]
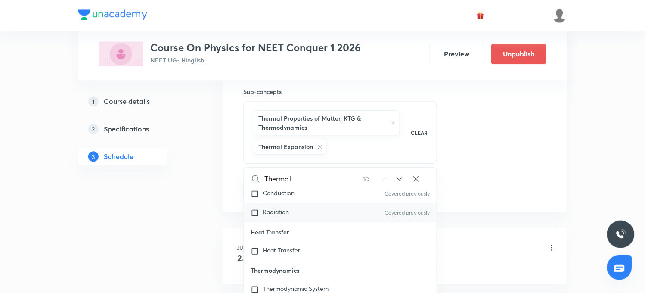
click at [270, 207] on div "Radiation Covered previously" at bounding box center [340, 212] width 193 height 19
checkbox input "true"
click at [275, 194] on span "Conduction" at bounding box center [278, 192] width 32 height 8
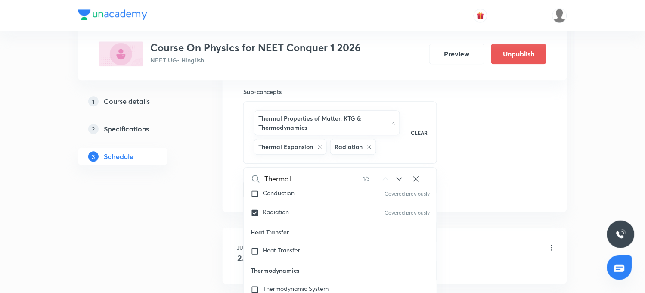
checkbox input "true"
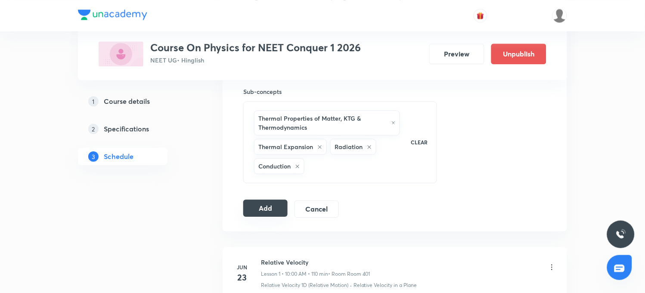
drag, startPoint x: 275, startPoint y: 207, endPoint x: 285, endPoint y: 206, distance: 9.6
click at [276, 207] on button "Add" at bounding box center [265, 207] width 44 height 17
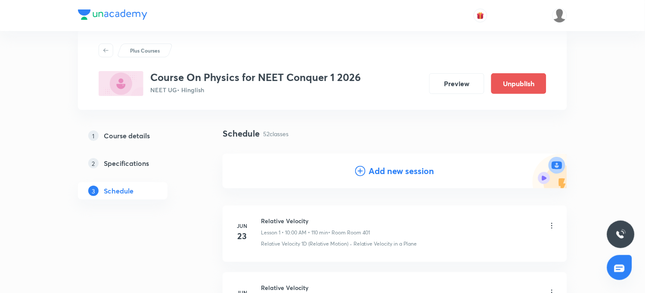
scroll to position [0, 0]
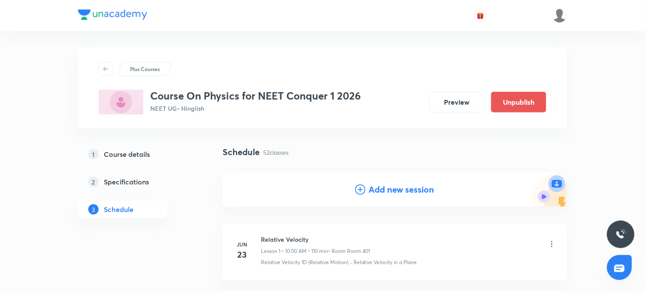
click at [389, 194] on h4 "Add new session" at bounding box center [401, 189] width 65 height 13
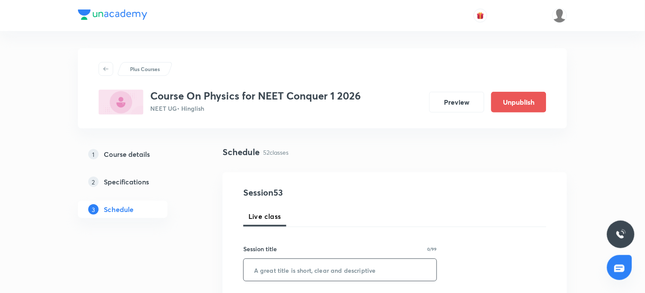
click at [310, 270] on input "text" at bounding box center [340, 270] width 193 height 22
paste input "Thermal Physics"
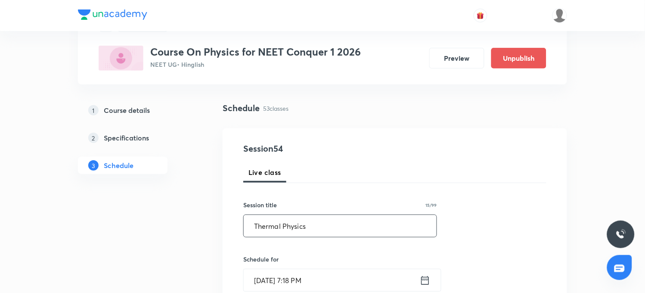
scroll to position [96, 0]
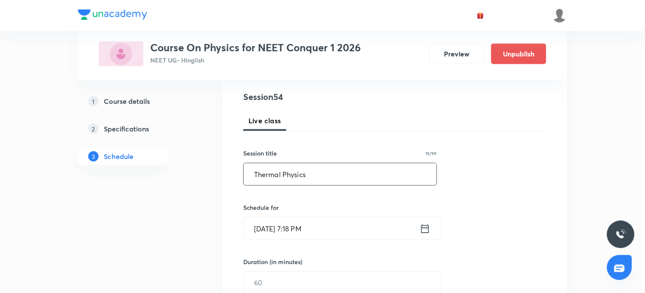
type input "Thermal Physics"
click at [269, 232] on input "[DATE] 7:18 PM" at bounding box center [332, 228] width 176 height 22
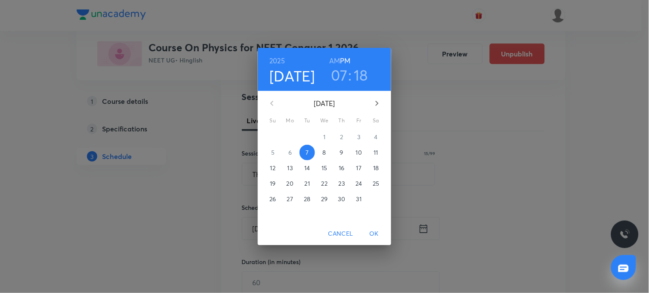
click at [325, 155] on p "8" at bounding box center [324, 152] width 3 height 9
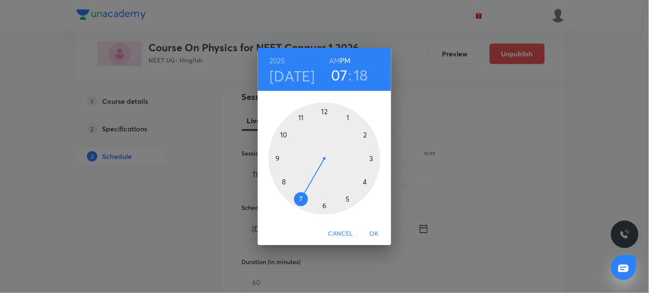
click at [347, 118] on div at bounding box center [325, 158] width 112 height 112
click at [369, 158] on div at bounding box center [325, 158] width 112 height 112
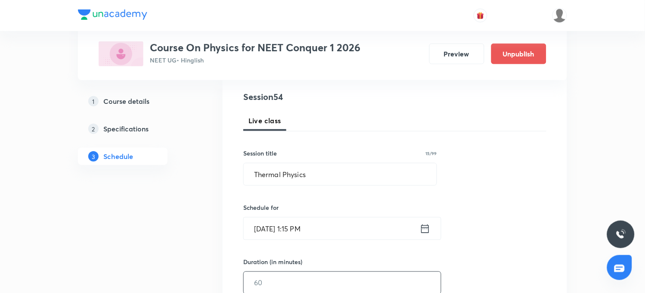
click at [278, 281] on input "text" at bounding box center [342, 283] width 197 height 22
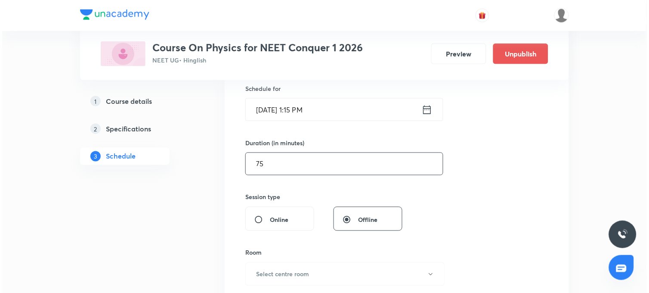
scroll to position [239, 0]
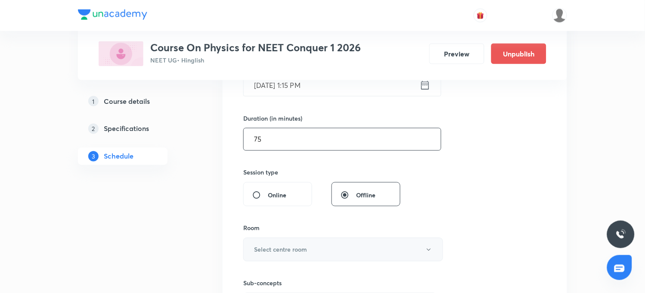
type input "75"
click at [271, 243] on button "Select centre room" at bounding box center [343, 250] width 200 height 24
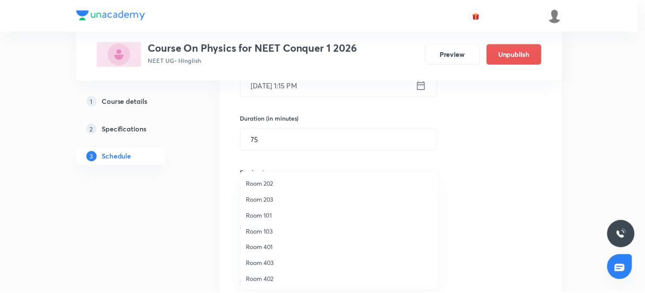
scroll to position [80, 0]
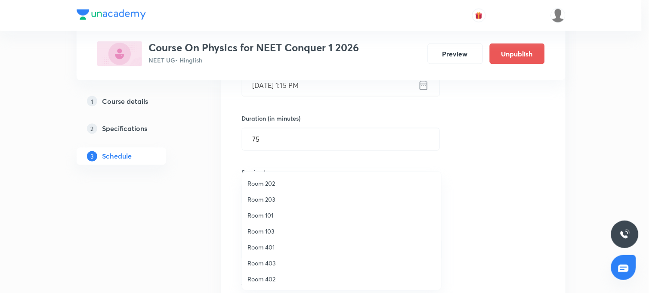
click at [269, 278] on span "Room 402" at bounding box center [341, 278] width 188 height 9
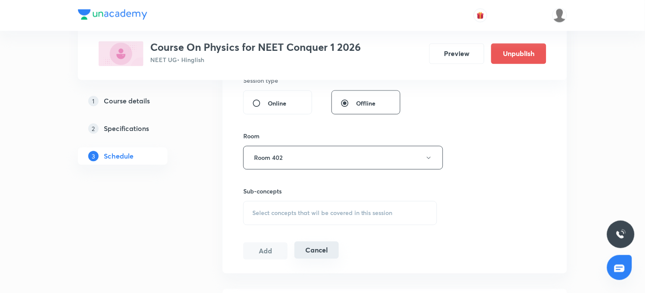
scroll to position [334, 0]
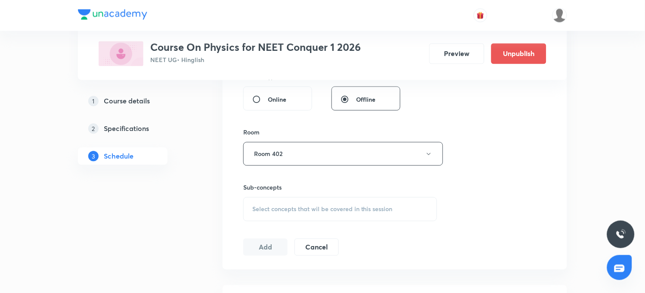
click at [265, 207] on span "Select concepts that wil be covered in this session" at bounding box center [322, 209] width 140 height 7
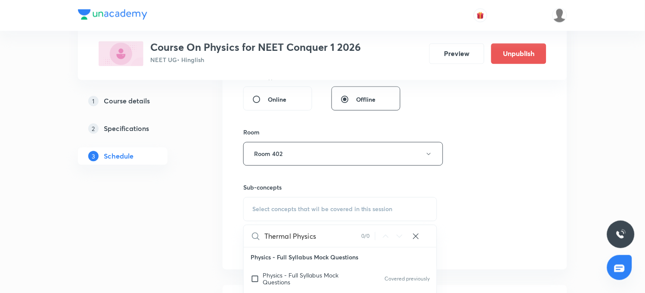
scroll to position [382, 0]
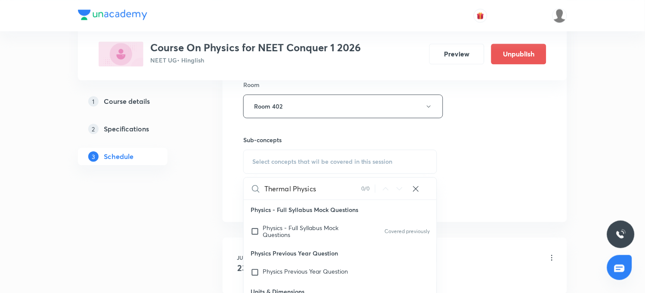
drag, startPoint x: 293, startPoint y: 188, endPoint x: 326, endPoint y: 188, distance: 33.1
click at [326, 188] on input "Thermal Physics" at bounding box center [312, 188] width 97 height 22
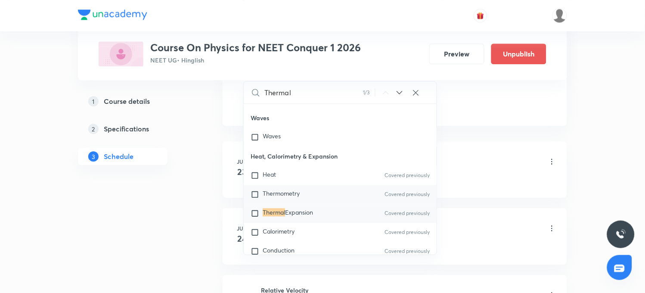
scroll to position [9885, 0]
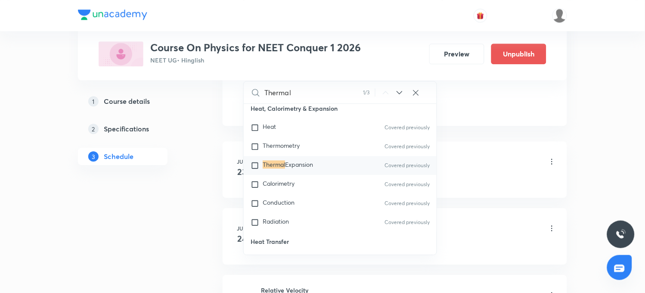
type input "Thermal"
click at [262, 165] on input "checkbox" at bounding box center [256, 165] width 12 height 9
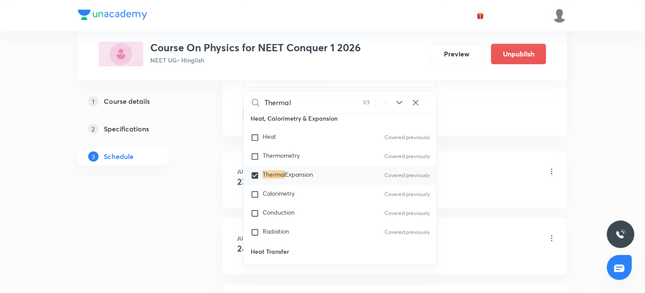
click at [400, 104] on icon at bounding box center [399, 102] width 10 height 10
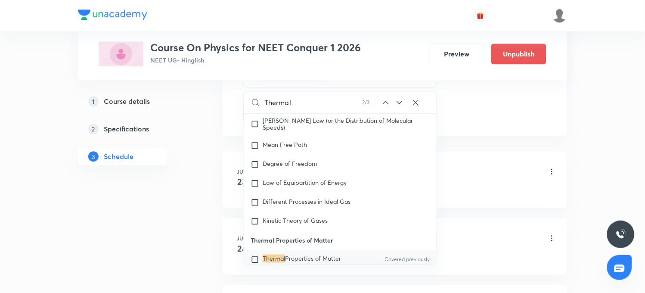
scroll to position [10426, 0]
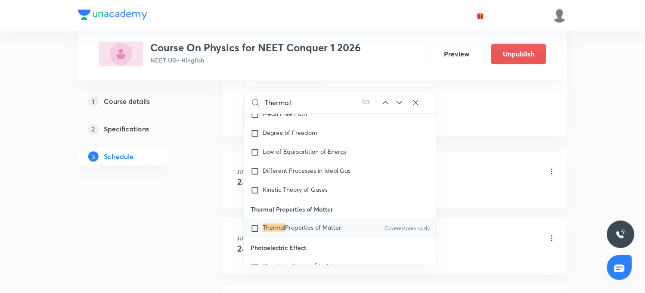
click at [272, 224] on mark "Thermal" at bounding box center [273, 227] width 22 height 8
checkbox input "true"
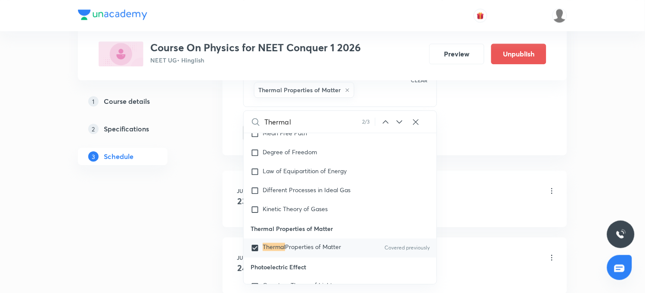
click at [399, 123] on icon at bounding box center [399, 121] width 6 height 3
checkbox input "true"
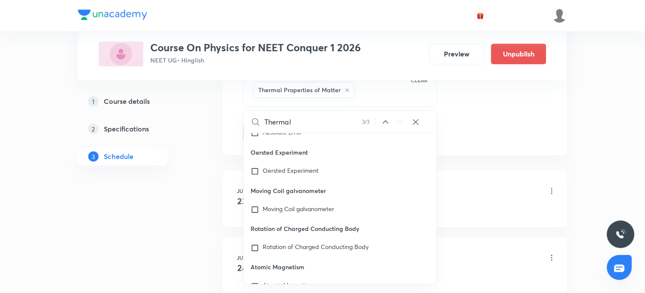
scroll to position [25033, 0]
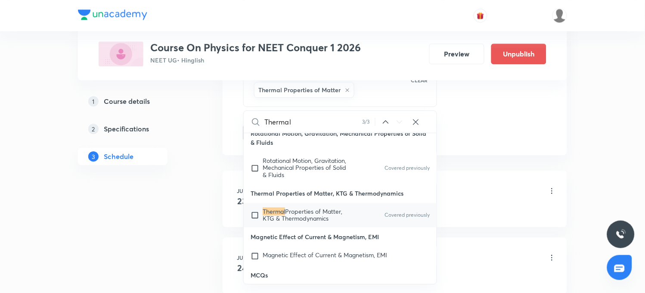
click at [290, 222] on span "Properties of Matter, KTG & Thermodynamics" at bounding box center [302, 214] width 80 height 15
checkbox input "true"
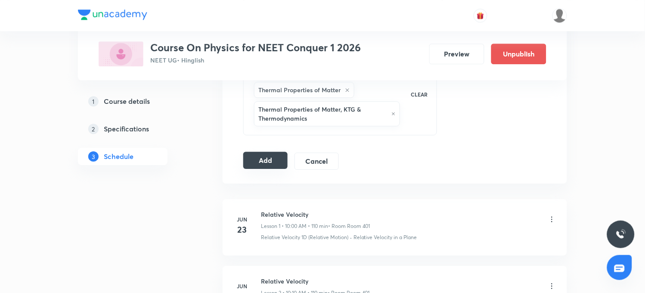
click at [270, 164] on button "Add" at bounding box center [265, 159] width 44 height 17
